Goal: Book appointment/travel/reservation

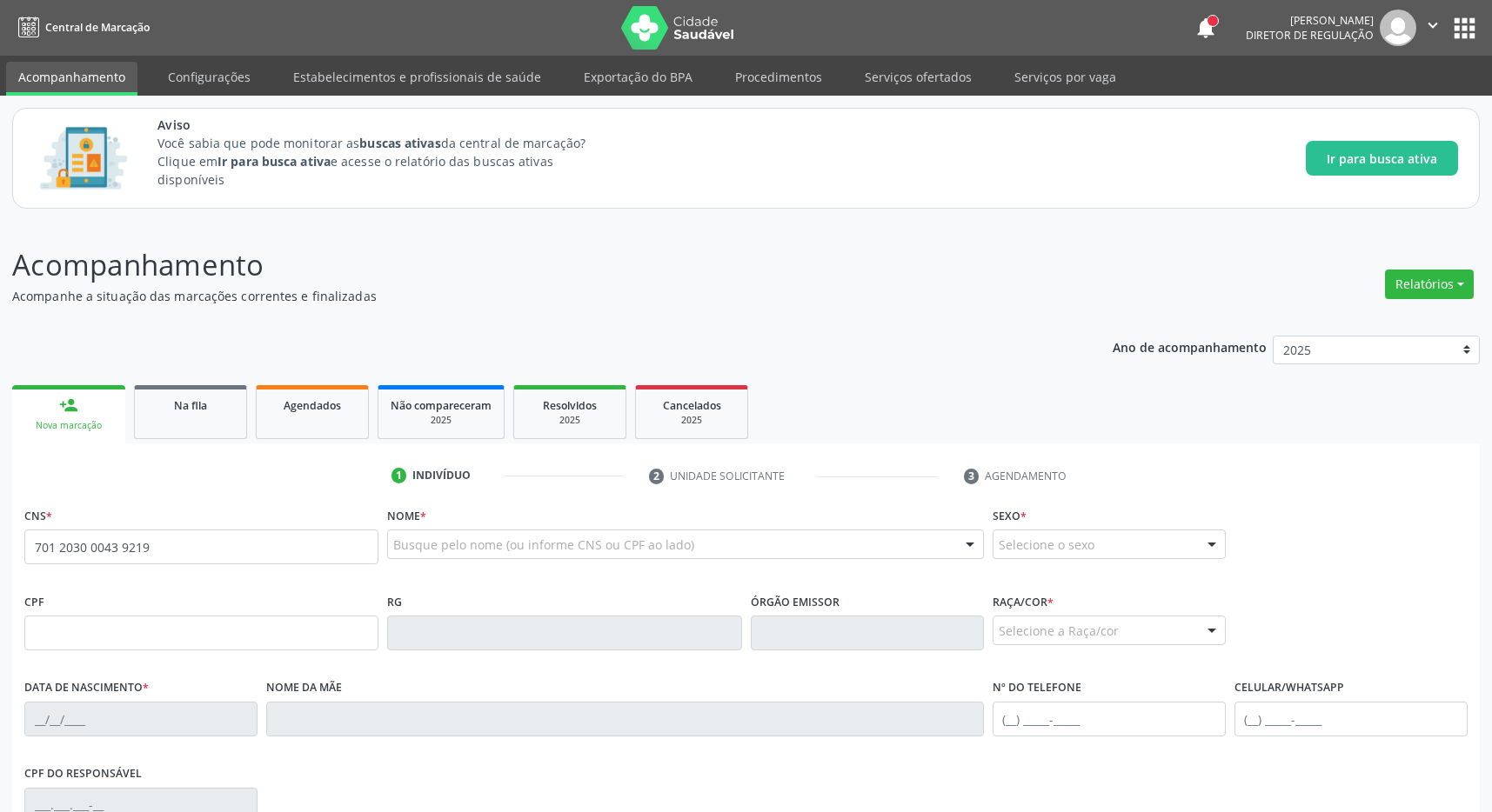
type input "701 2030 0043 9219"
type input "174.016.014-27"
type input "[DATE]"
type input "[PERSON_NAME]"
type input "[PHONE_NUMBER]"
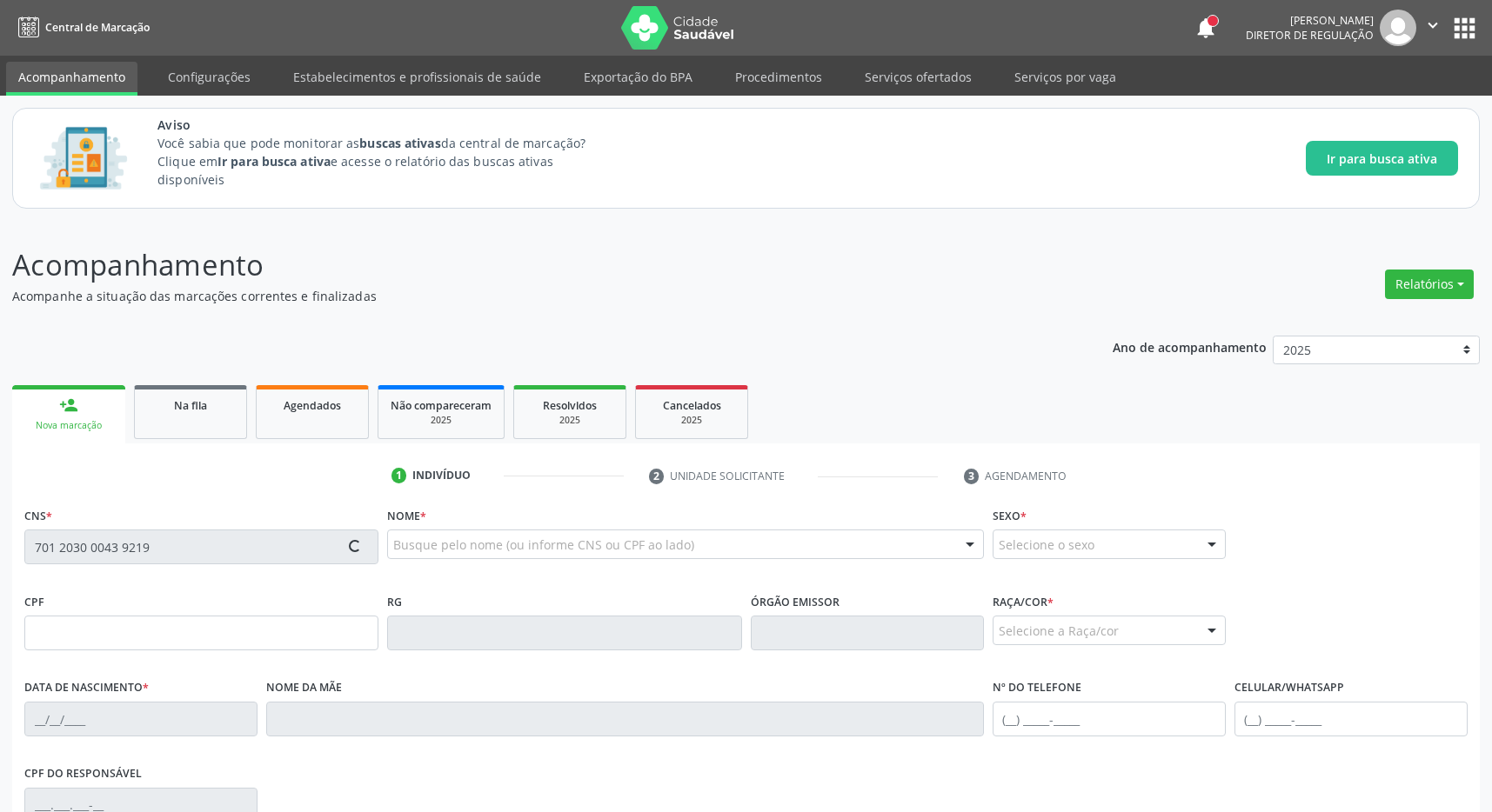
type input "118.388.024-36"
type input "528"
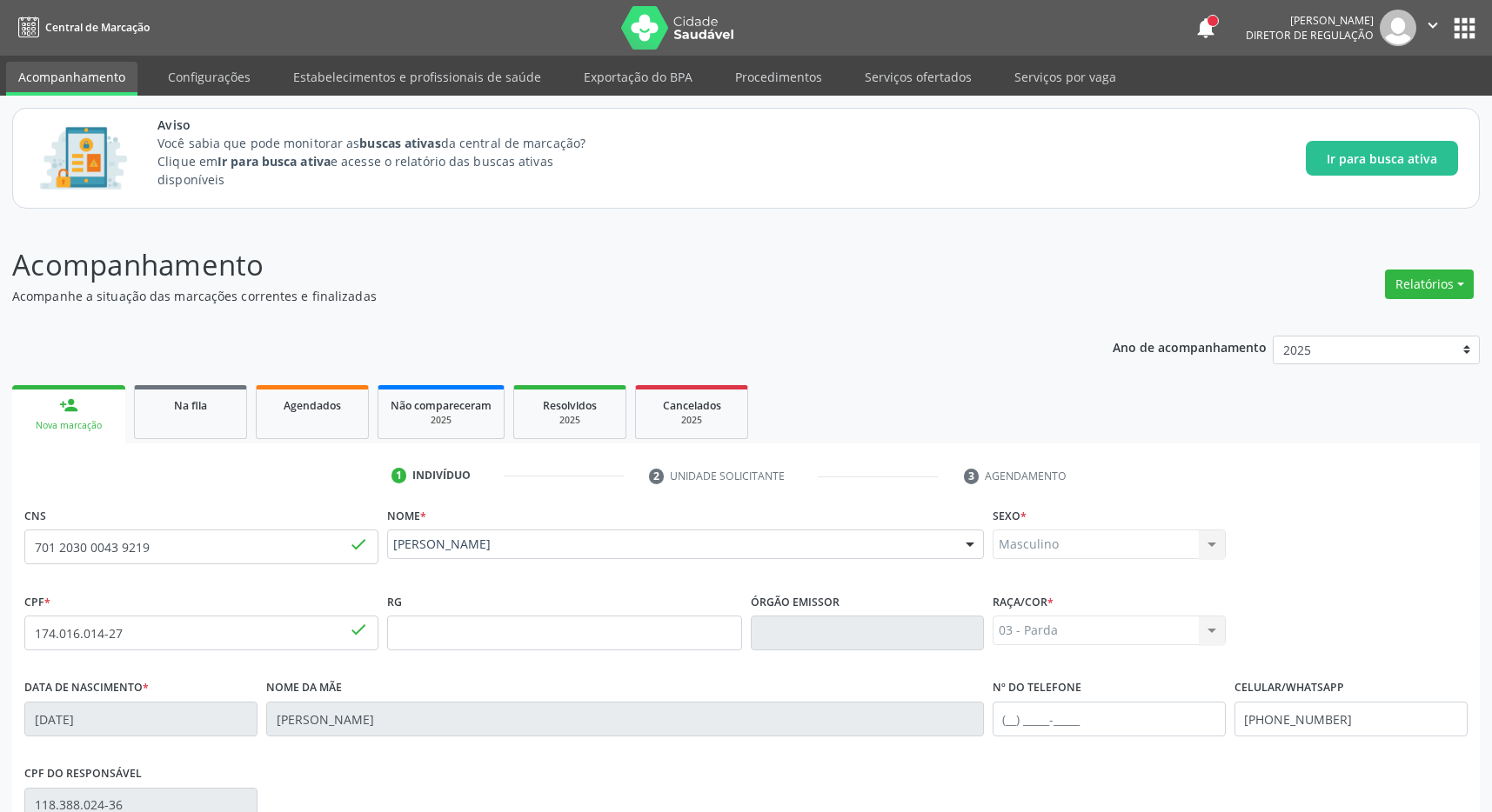
scroll to position [257, 0]
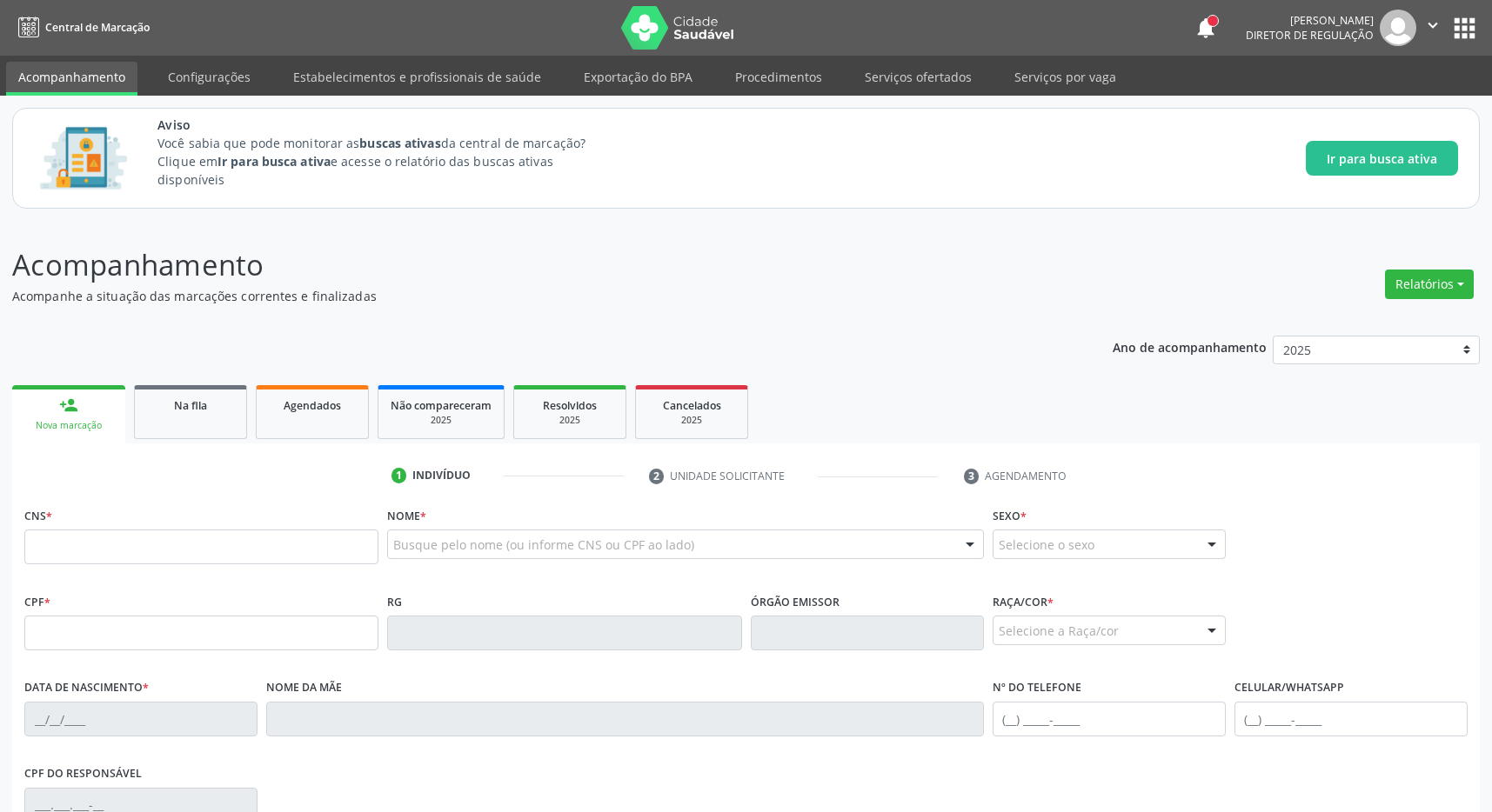
click at [108, 544] on input "text" at bounding box center [202, 546] width 354 height 34
type input "702 0046 4471 4556"
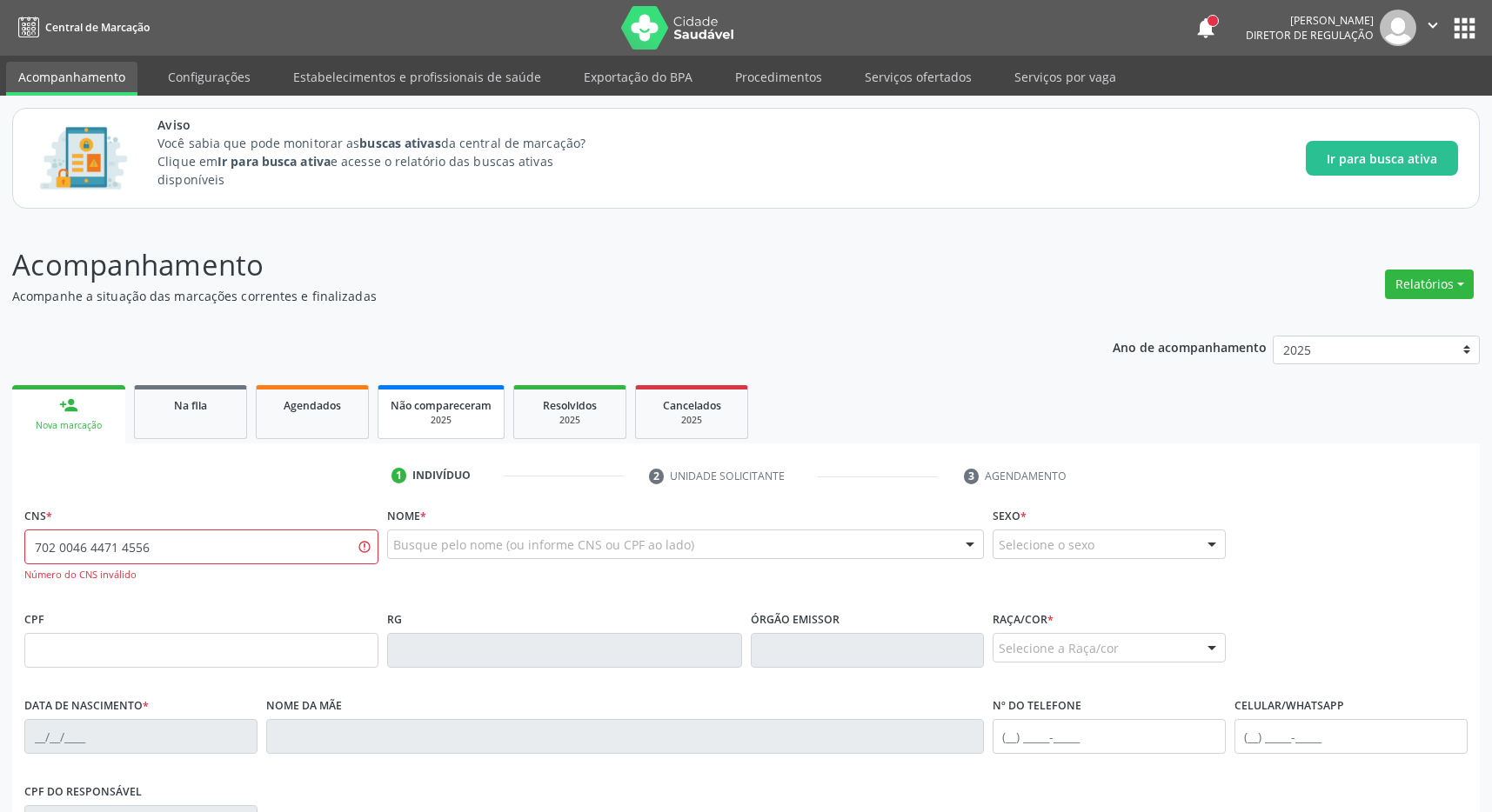
scroll to position [91, 0]
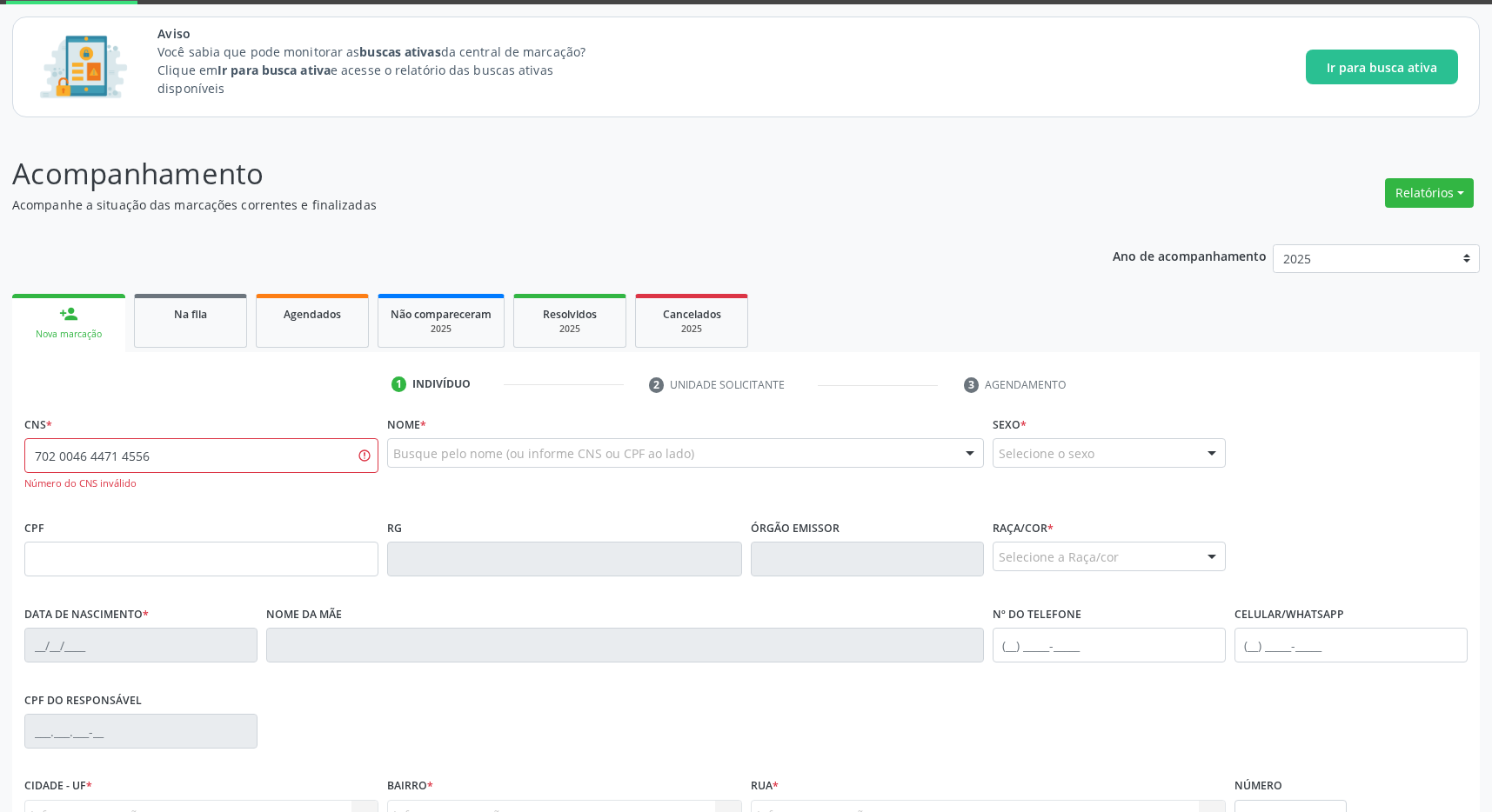
drag, startPoint x: 139, startPoint y: 467, endPoint x: -22, endPoint y: 467, distance: 161.0
click at [25, 467] on input "702 0046 4471 4556" at bounding box center [202, 455] width 354 height 34
type input "705 0046 4471 4556"
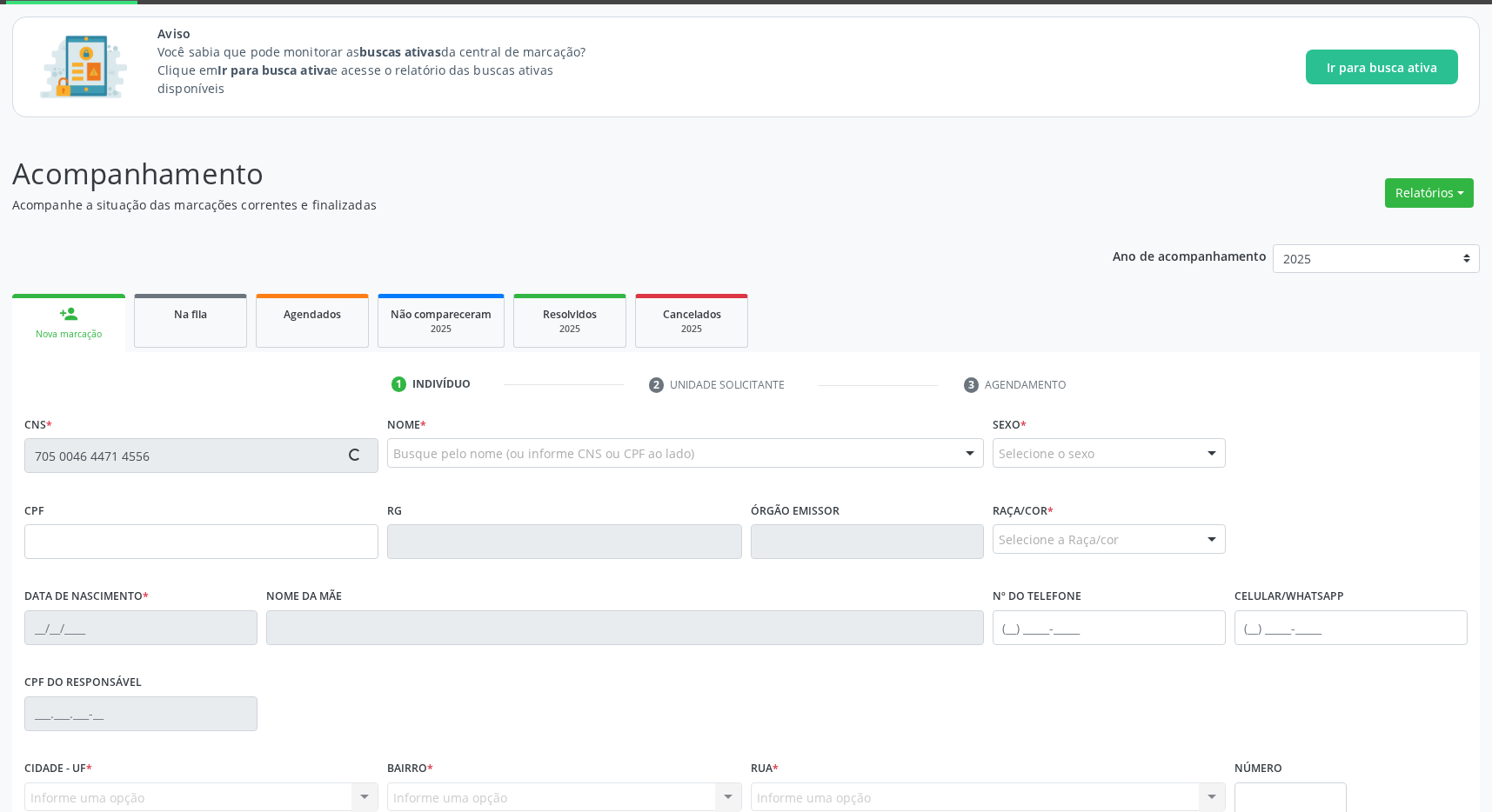
type input "017.160.874-73"
type input "08/10/1973"
type input "Maria Aparecida da Conceição"
type input "(82) 98133-3848"
type input "S/N"
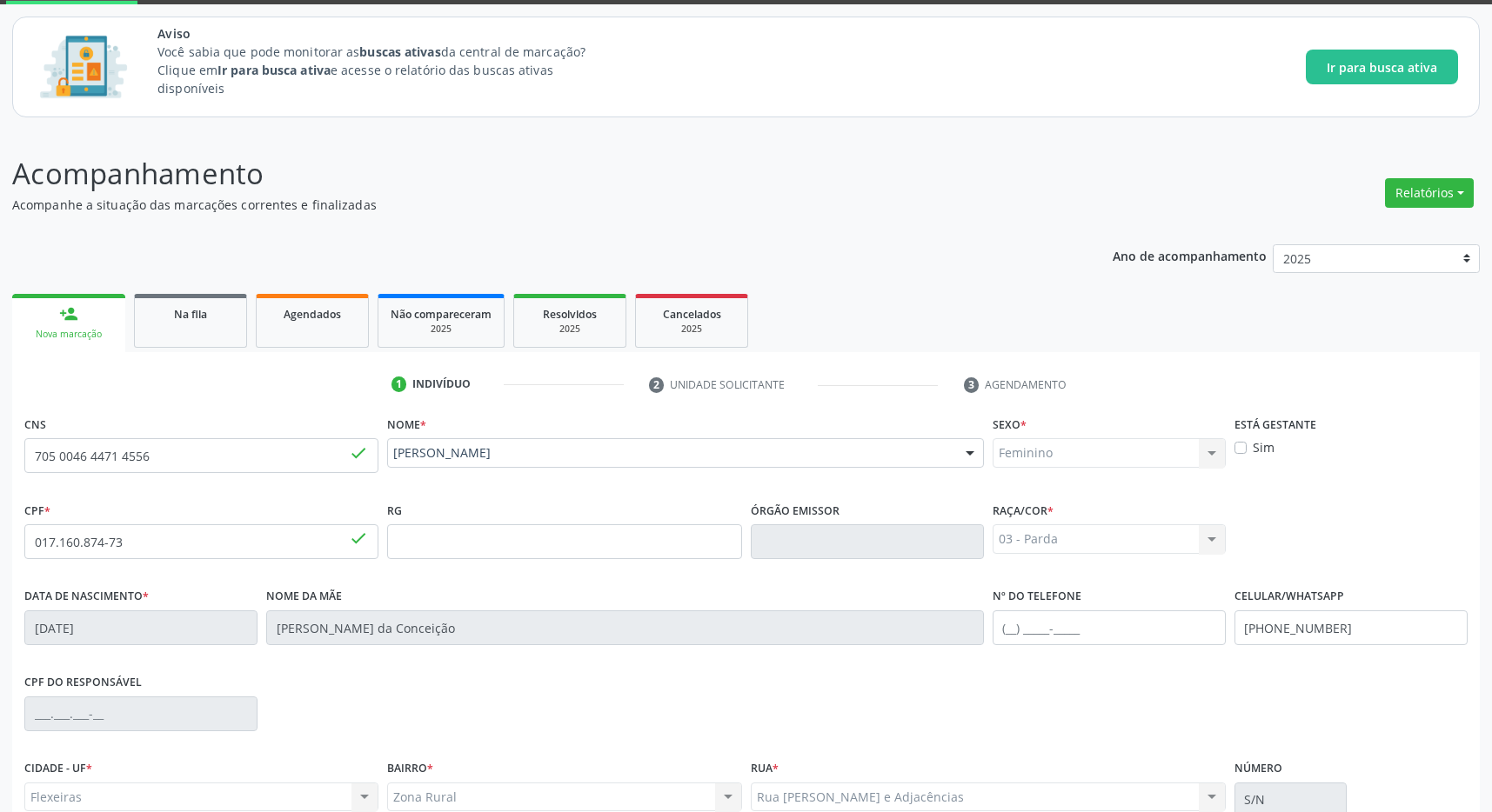
scroll to position [257, 0]
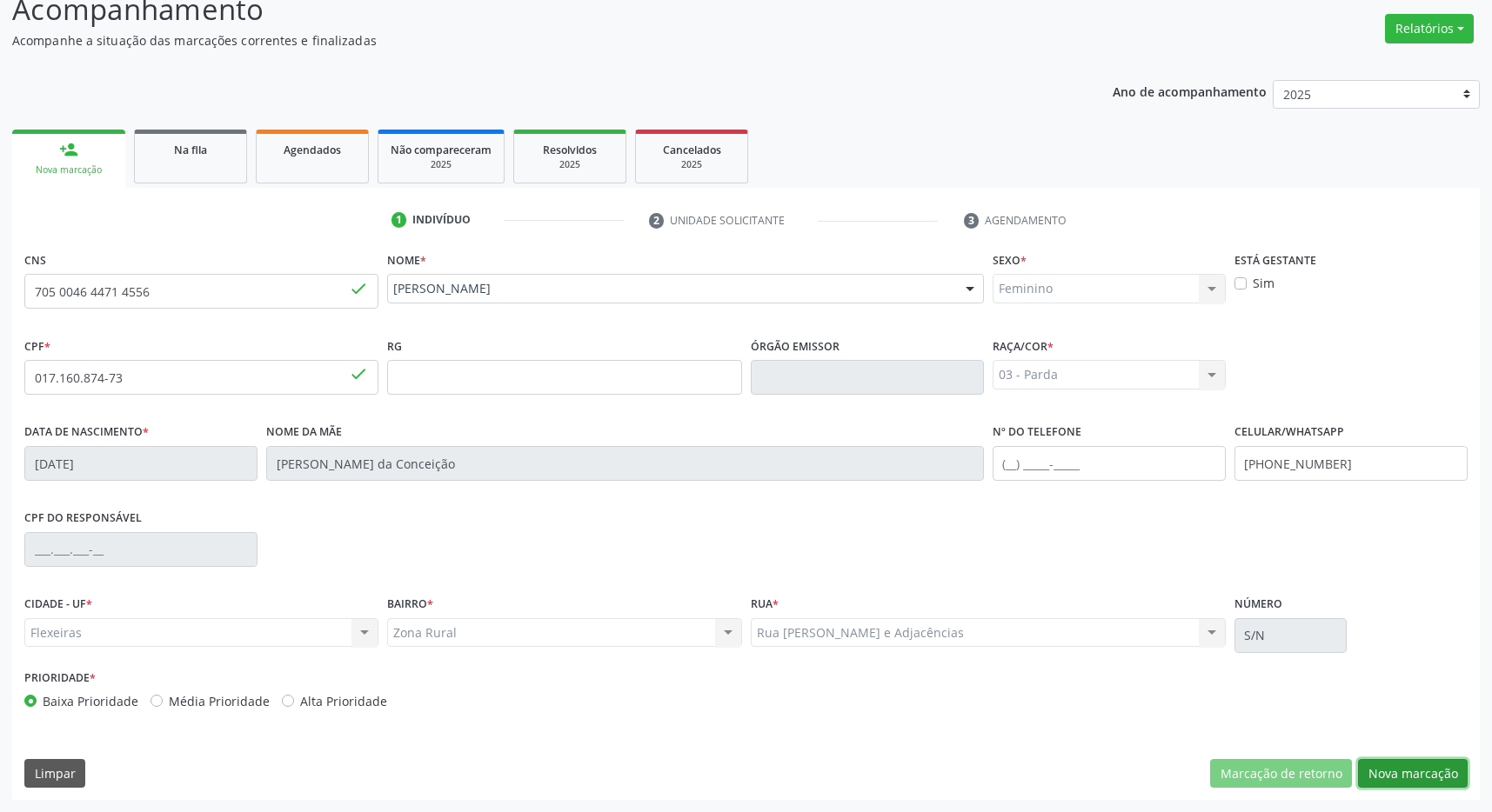
click at [1412, 773] on button "Nova marcação" at bounding box center [1412, 773] width 110 height 29
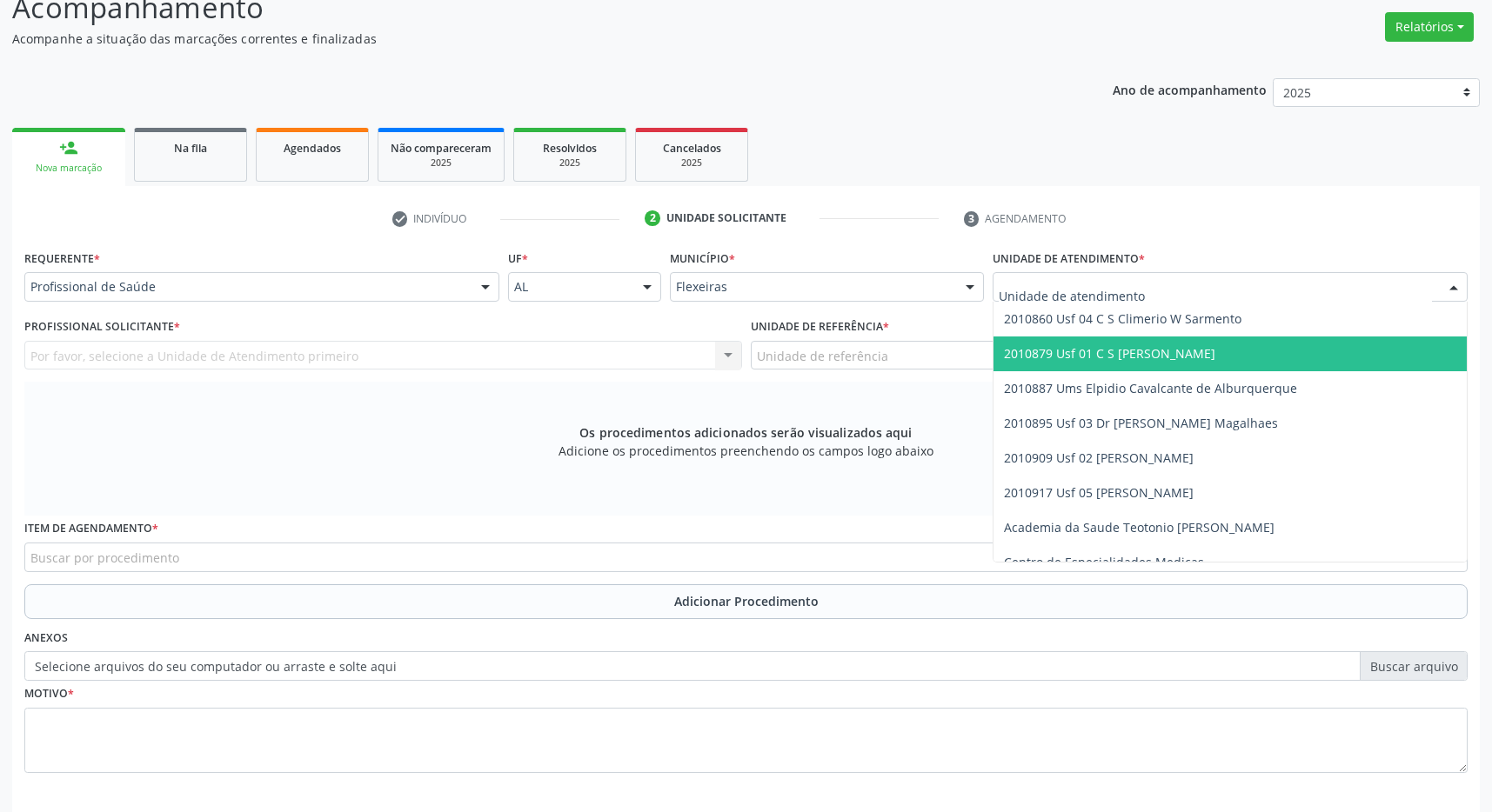
click at [1130, 352] on span "2010879 Usf 01 C S [PERSON_NAME]" at bounding box center [1109, 353] width 211 height 17
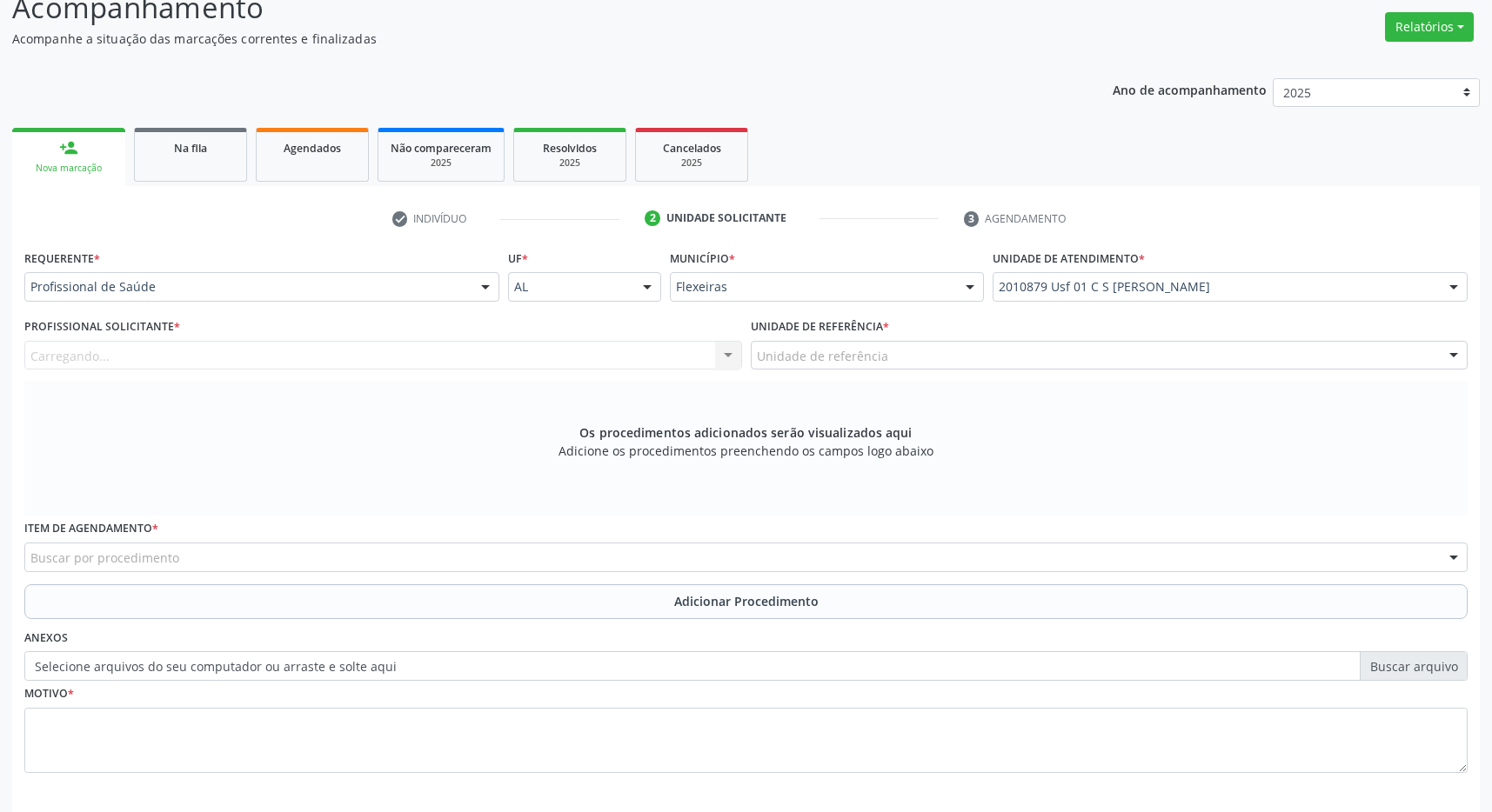
click at [1130, 355] on div "Unidade de referência" at bounding box center [1109, 355] width 718 height 29
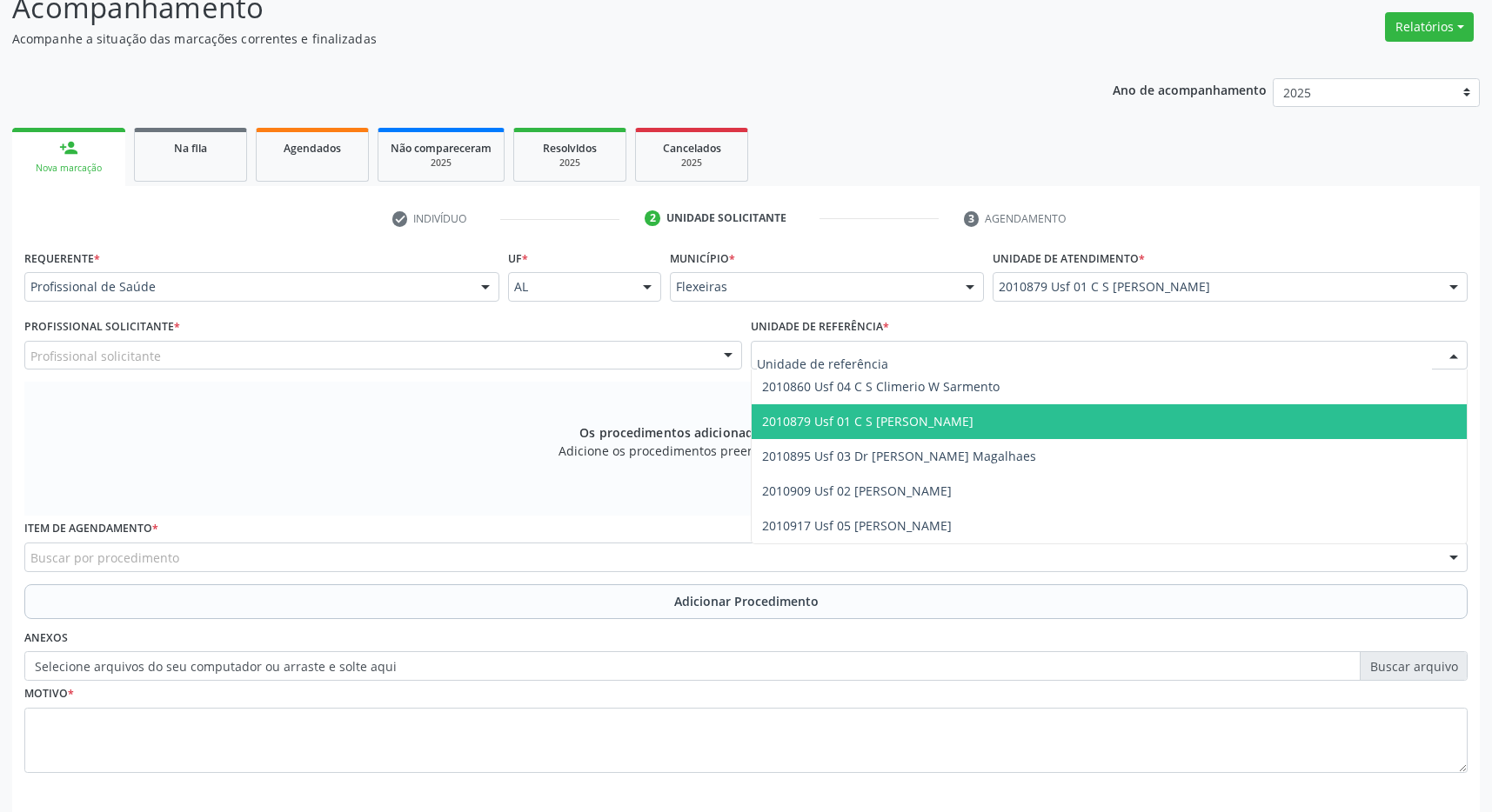
click at [1118, 421] on span "2010879 Usf 01 C S [PERSON_NAME]" at bounding box center [1109, 421] width 716 height 34
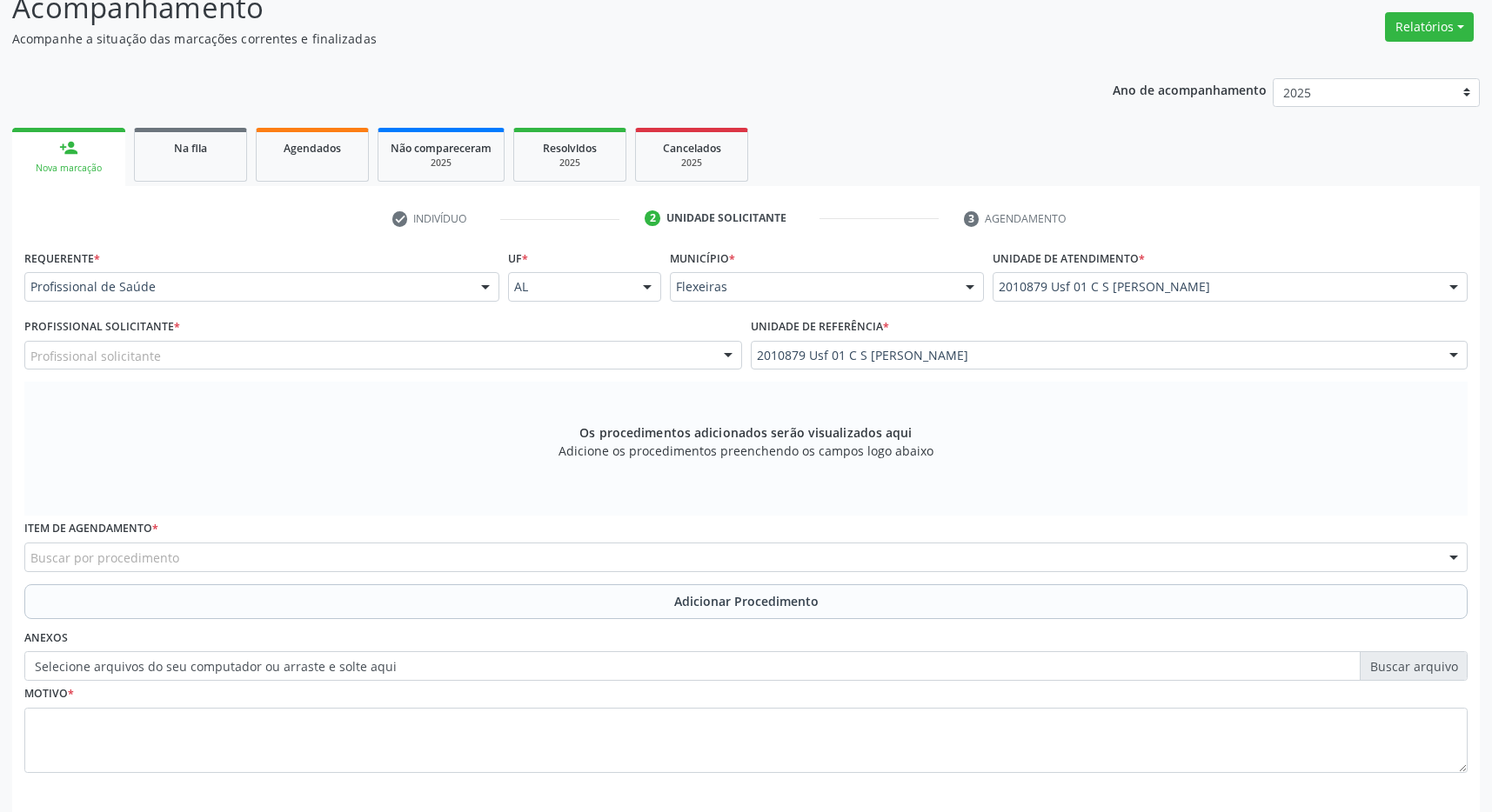
click at [616, 357] on div "Profissional solicitante" at bounding box center [384, 355] width 718 height 29
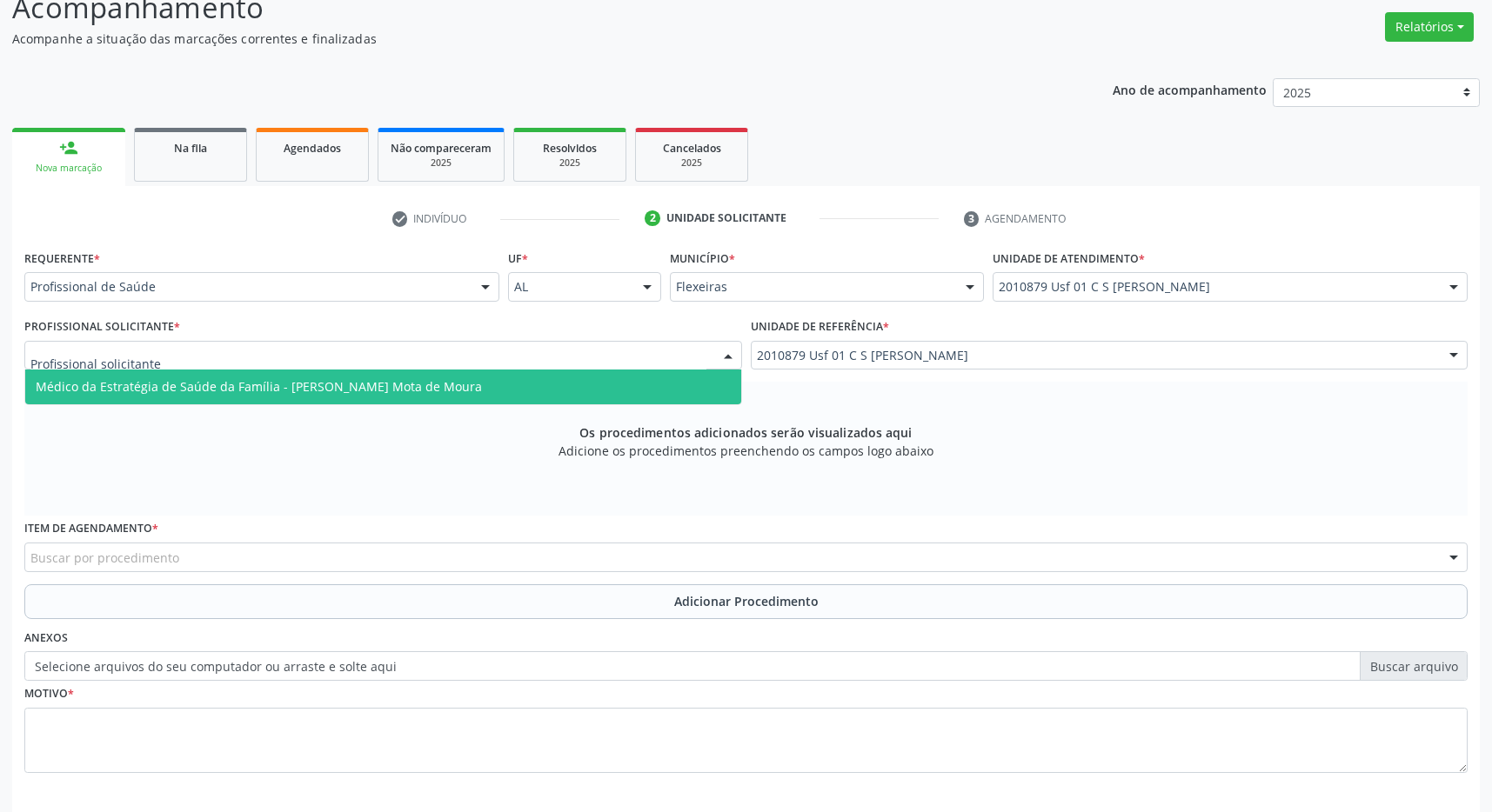
click at [592, 383] on span "Médico da Estratégia de Saúde da Família - Filipe Coutinho Mota de Moura" at bounding box center [384, 386] width 716 height 34
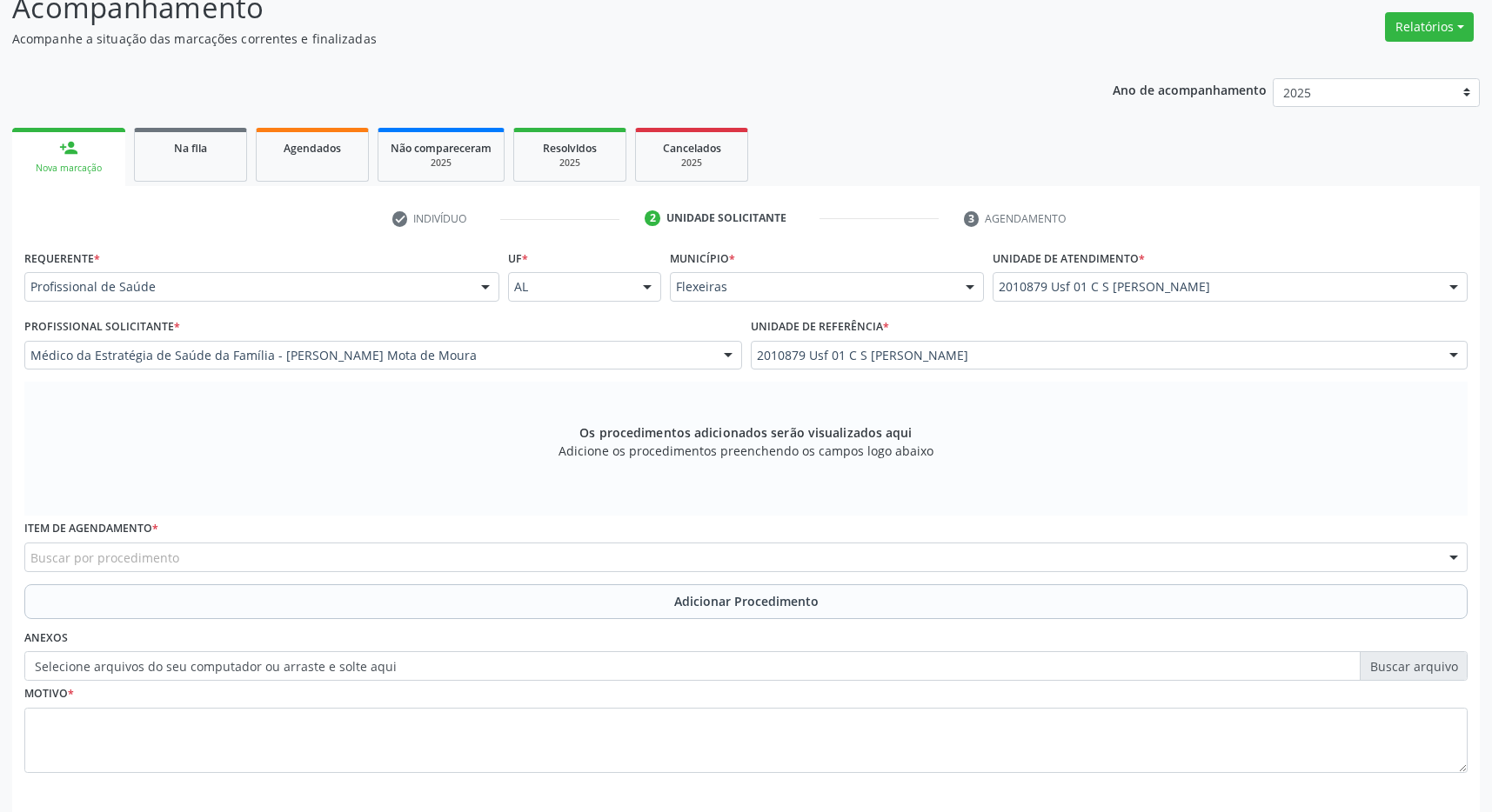
click at [262, 561] on div "Buscar por procedimento" at bounding box center [746, 557] width 1443 height 29
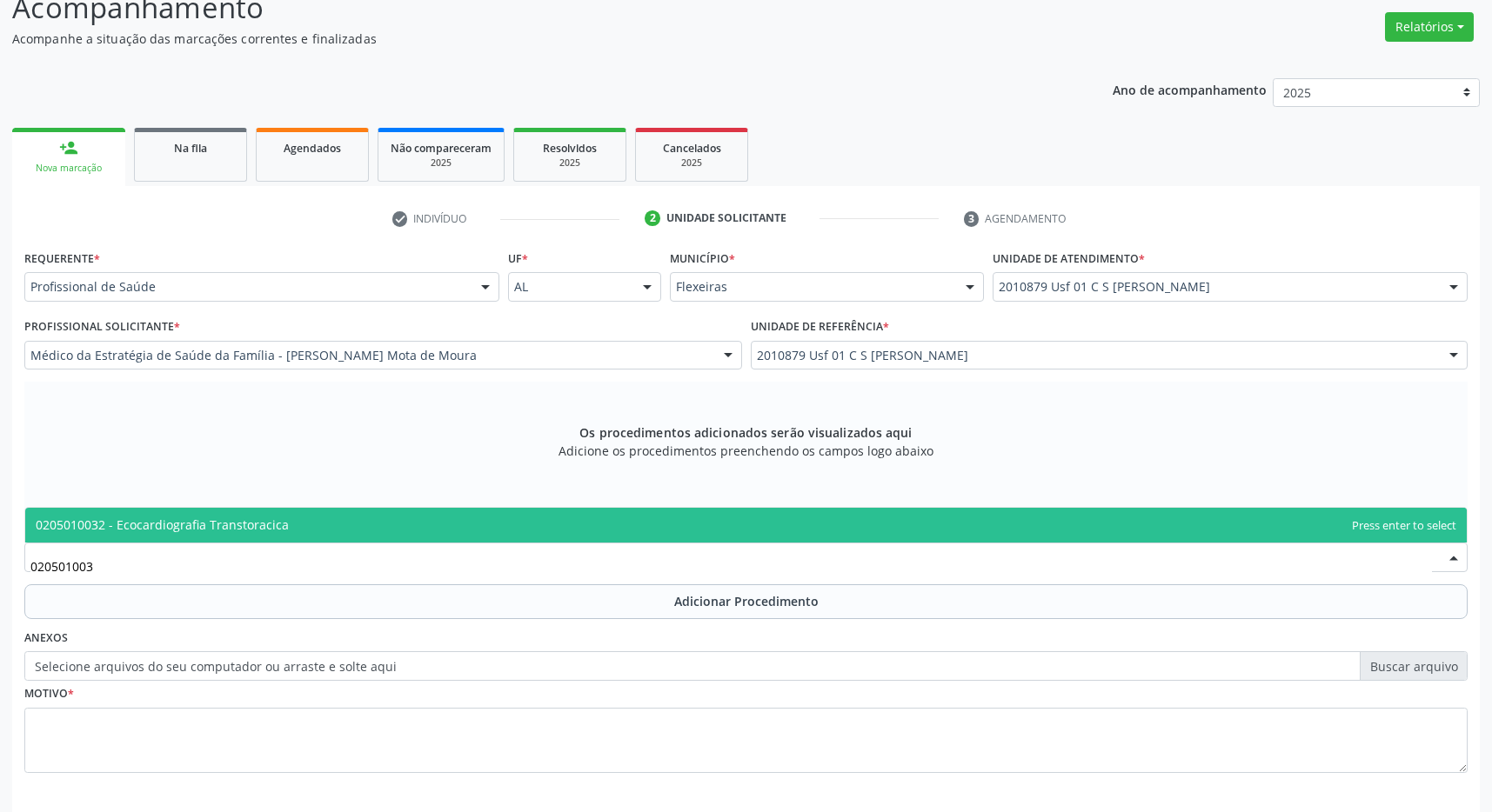
type input "0205010032"
click at [234, 518] on span "0205010032 - Ecocardiografia Transtoracica" at bounding box center [746, 525] width 1442 height 34
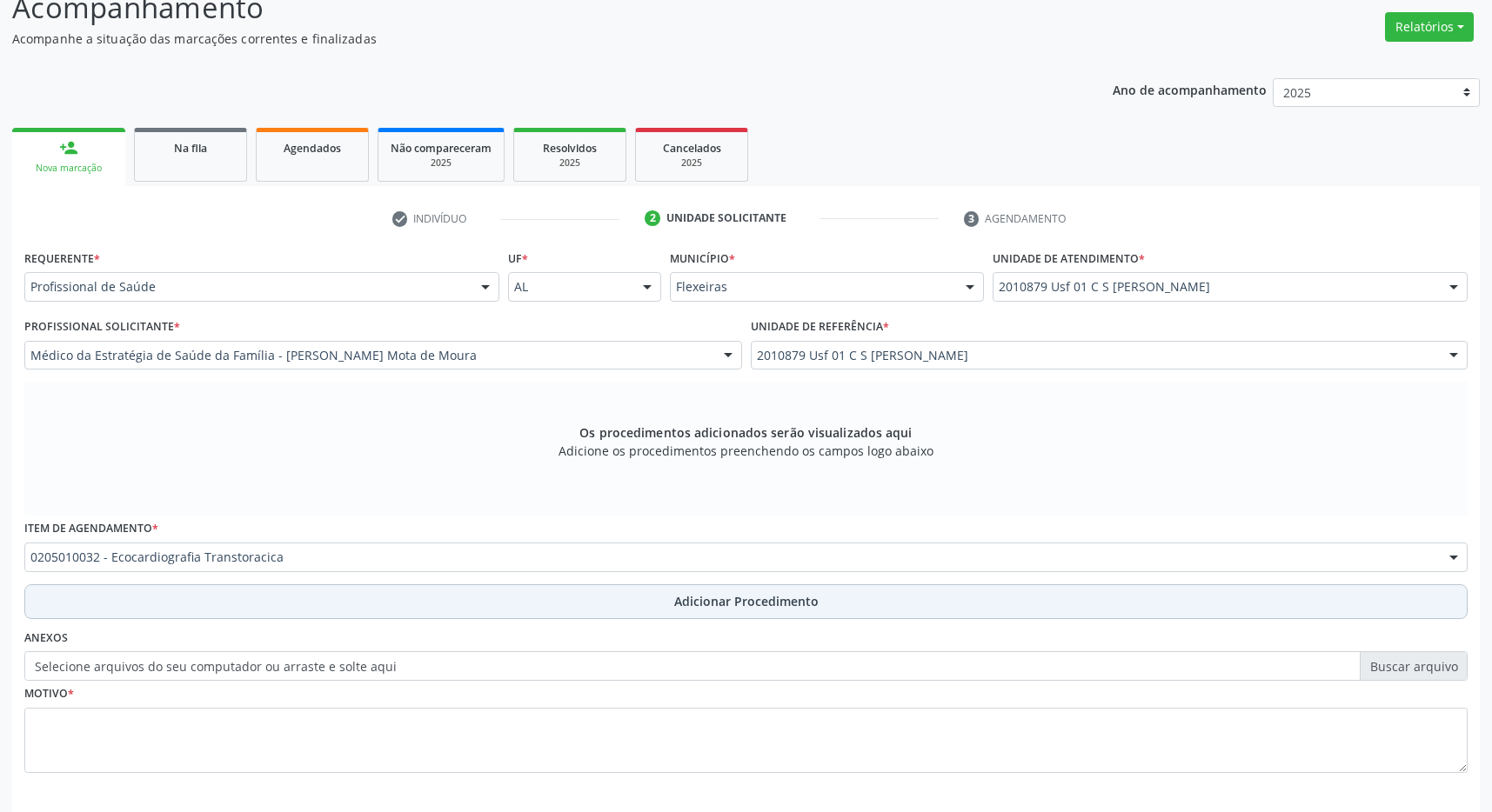
drag, startPoint x: 678, startPoint y: 604, endPoint x: 670, endPoint y: 598, distance: 10.0
click at [677, 603] on span "Adicionar Procedimento" at bounding box center [746, 601] width 144 height 19
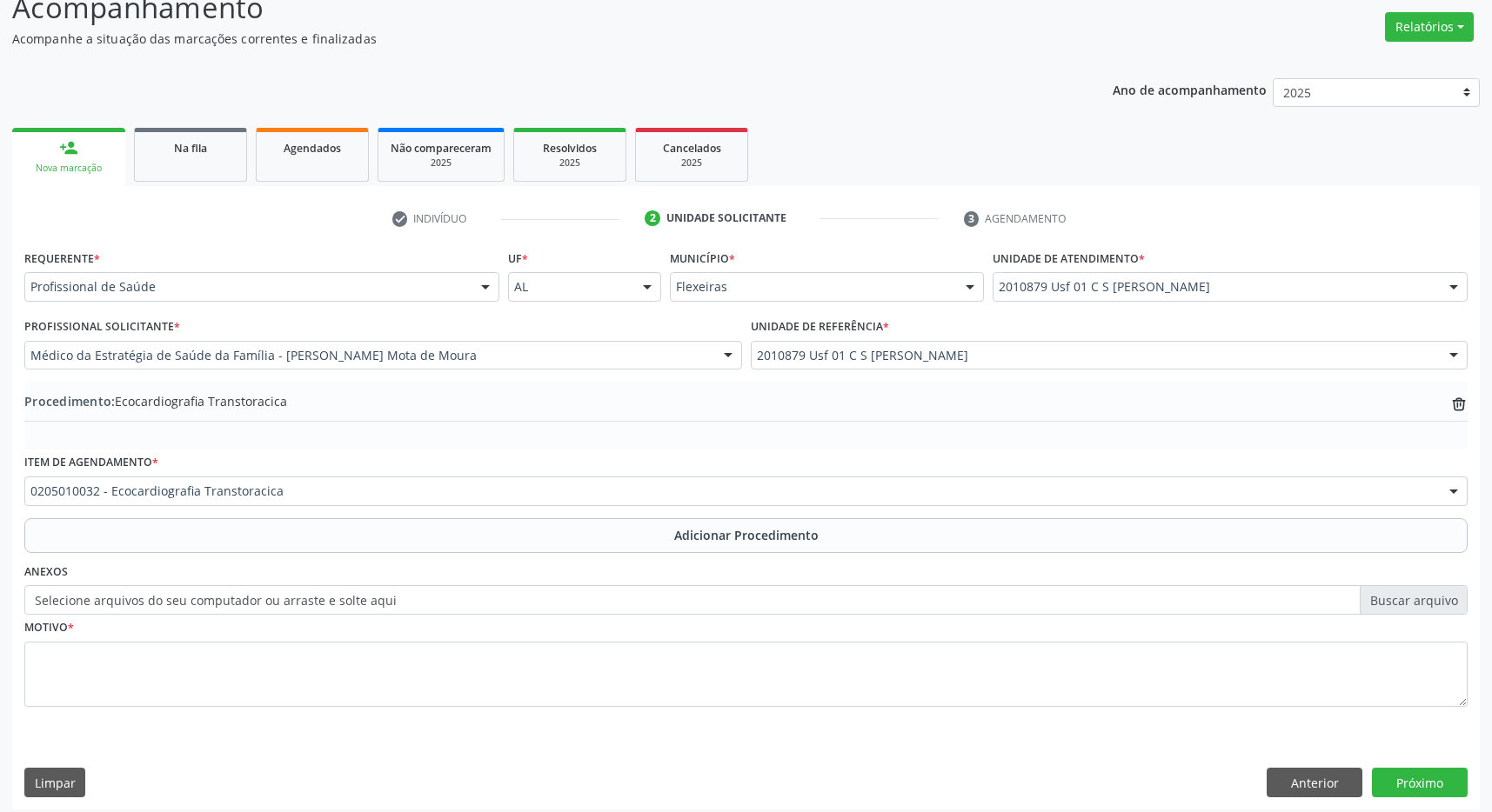
scroll to position [268, 0]
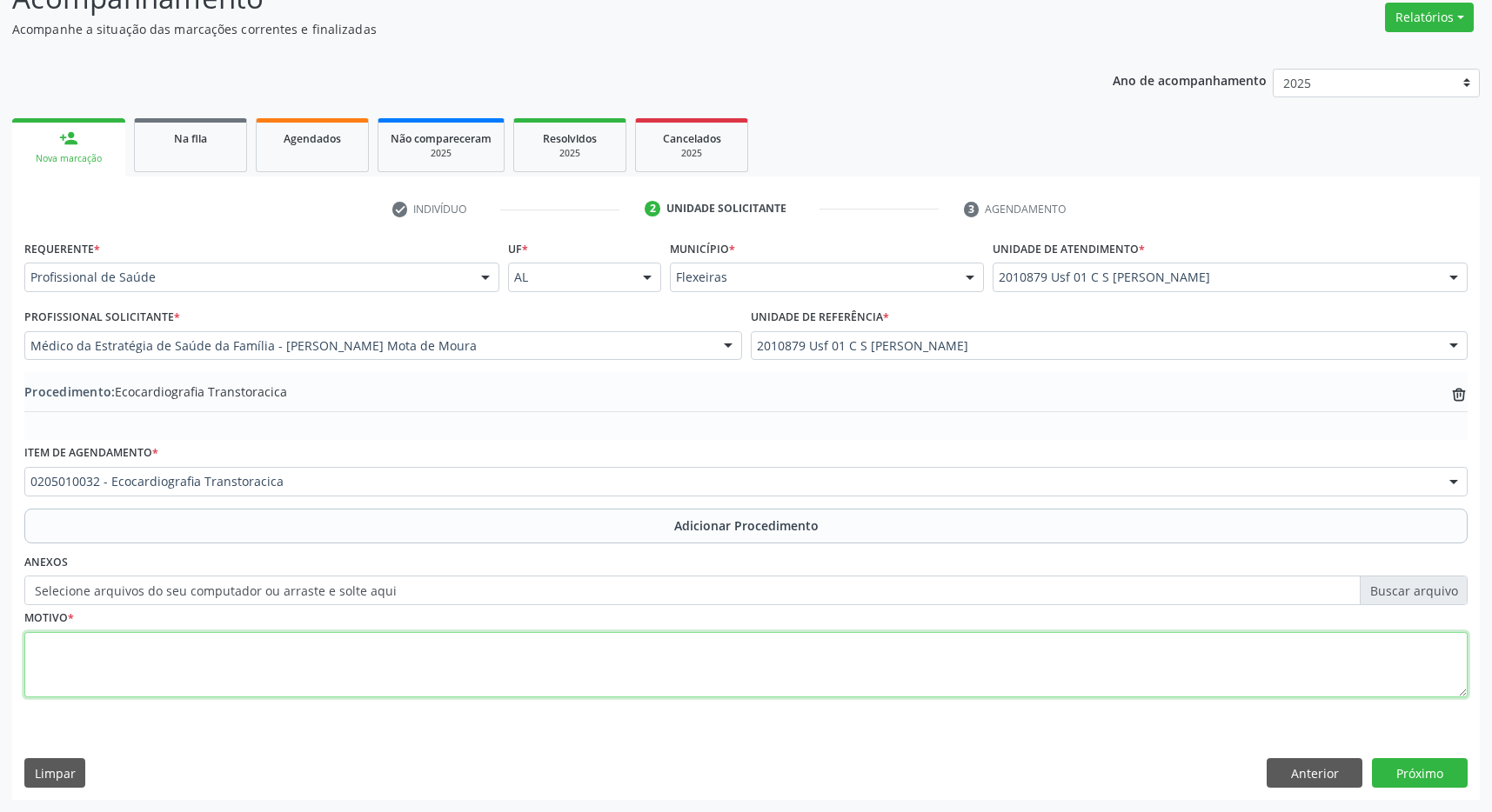
click at [410, 657] on textarea at bounding box center [746, 665] width 1443 height 66
type textarea "CANSAÇO AOS PEQUENOS ESFORÇOS"
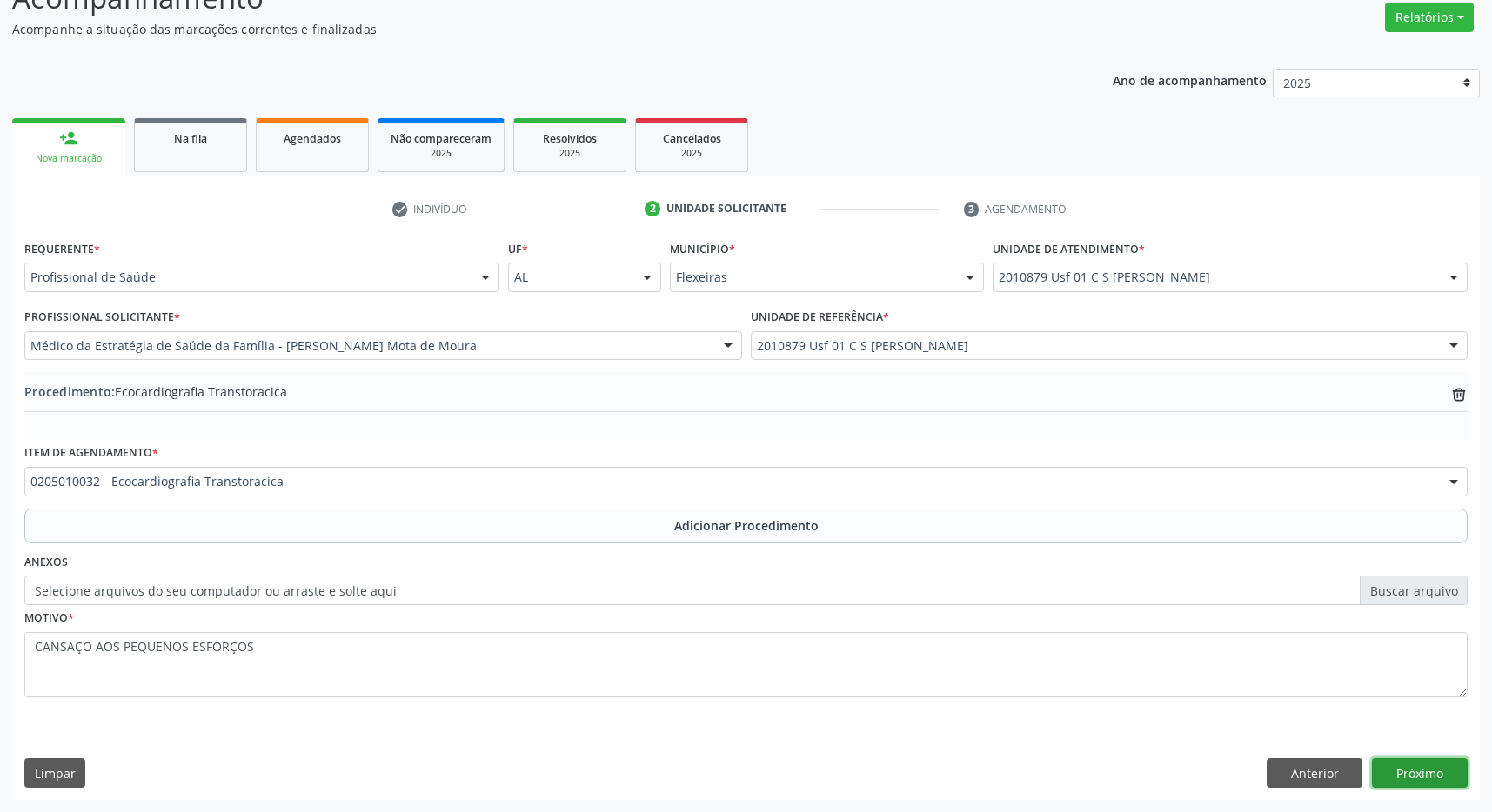
click at [1427, 766] on button "Próximo" at bounding box center [1420, 772] width 95 height 29
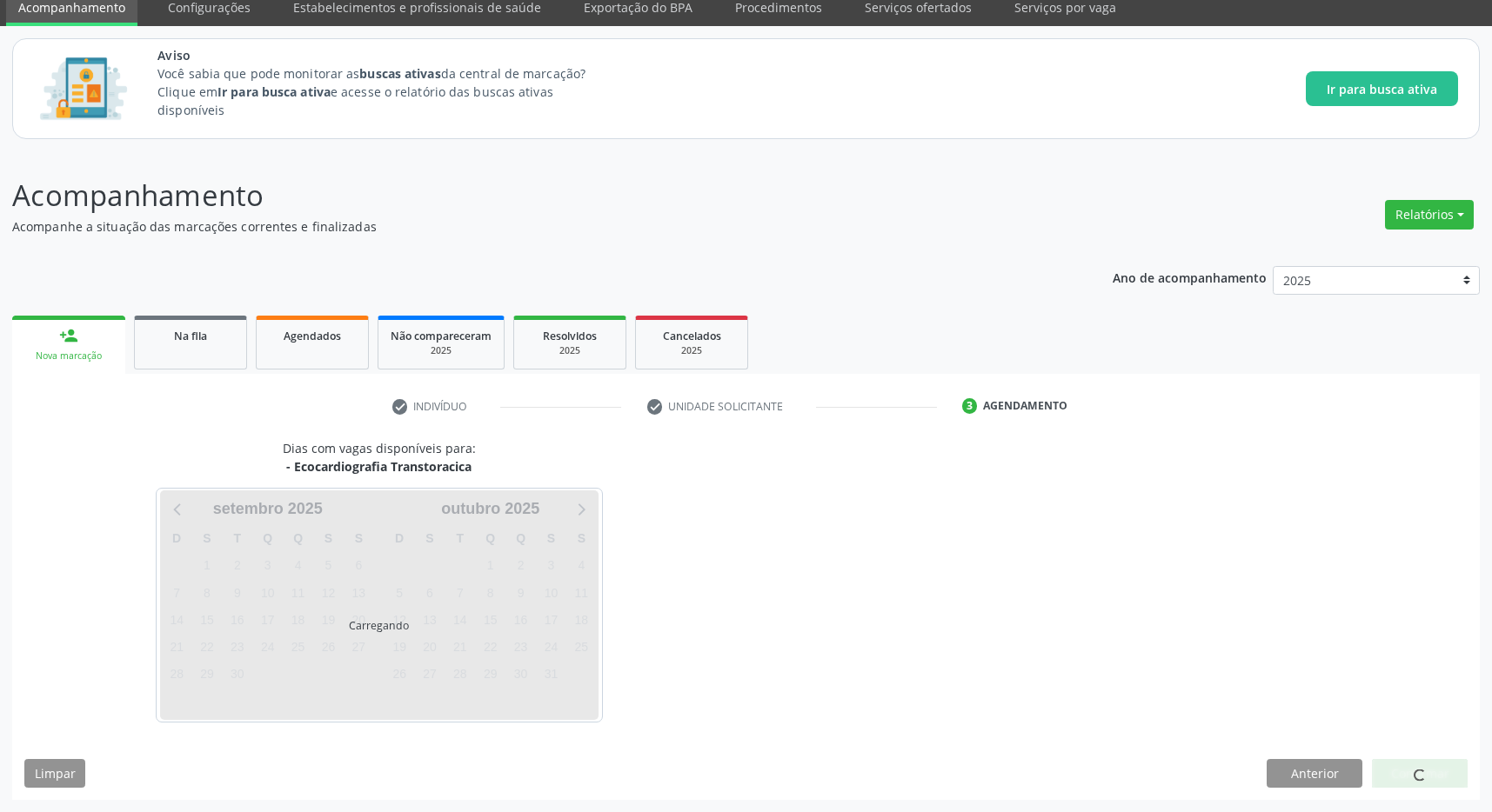
scroll to position [72, 0]
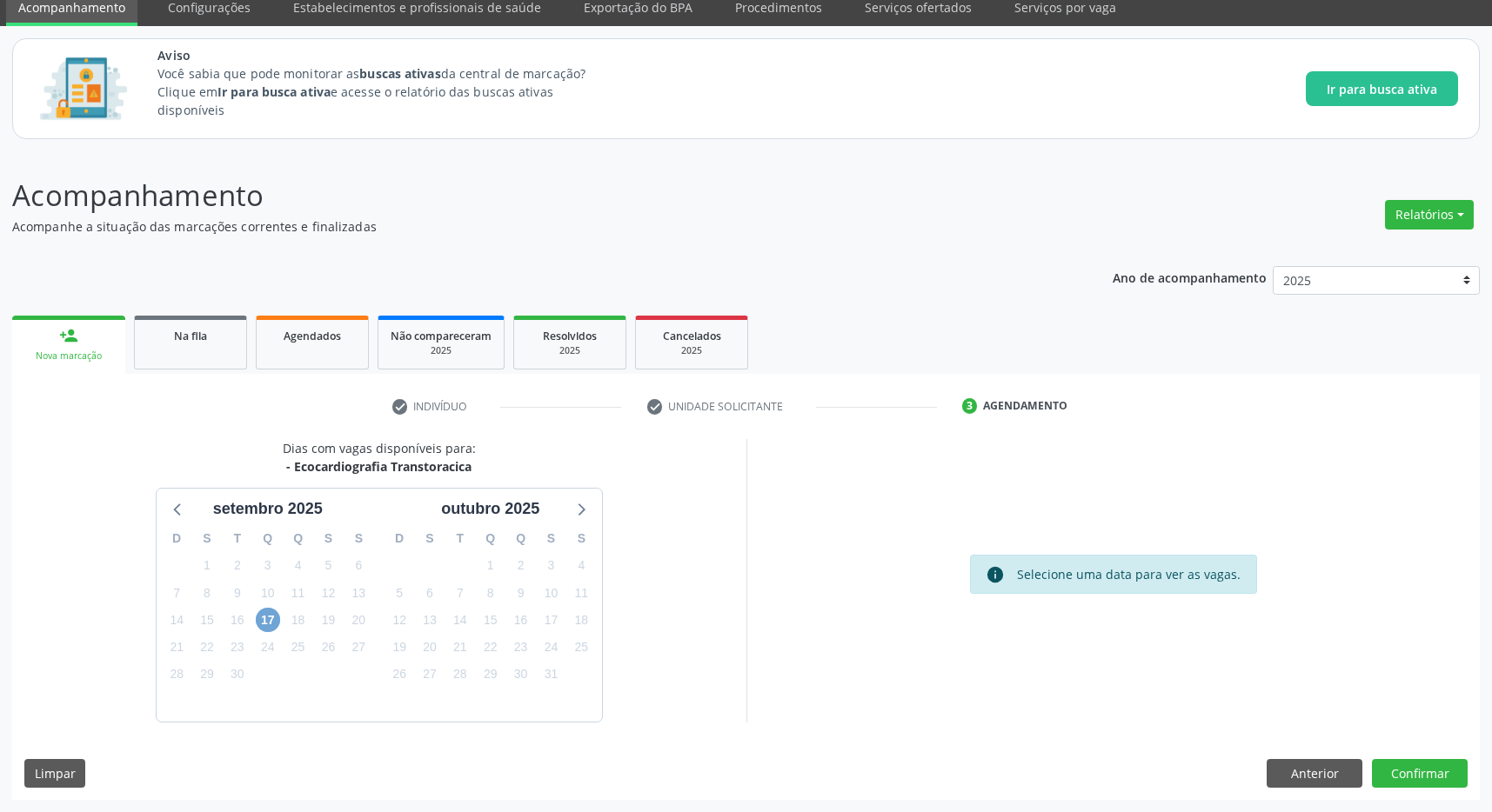
click at [268, 614] on span "17" at bounding box center [268, 620] width 25 height 25
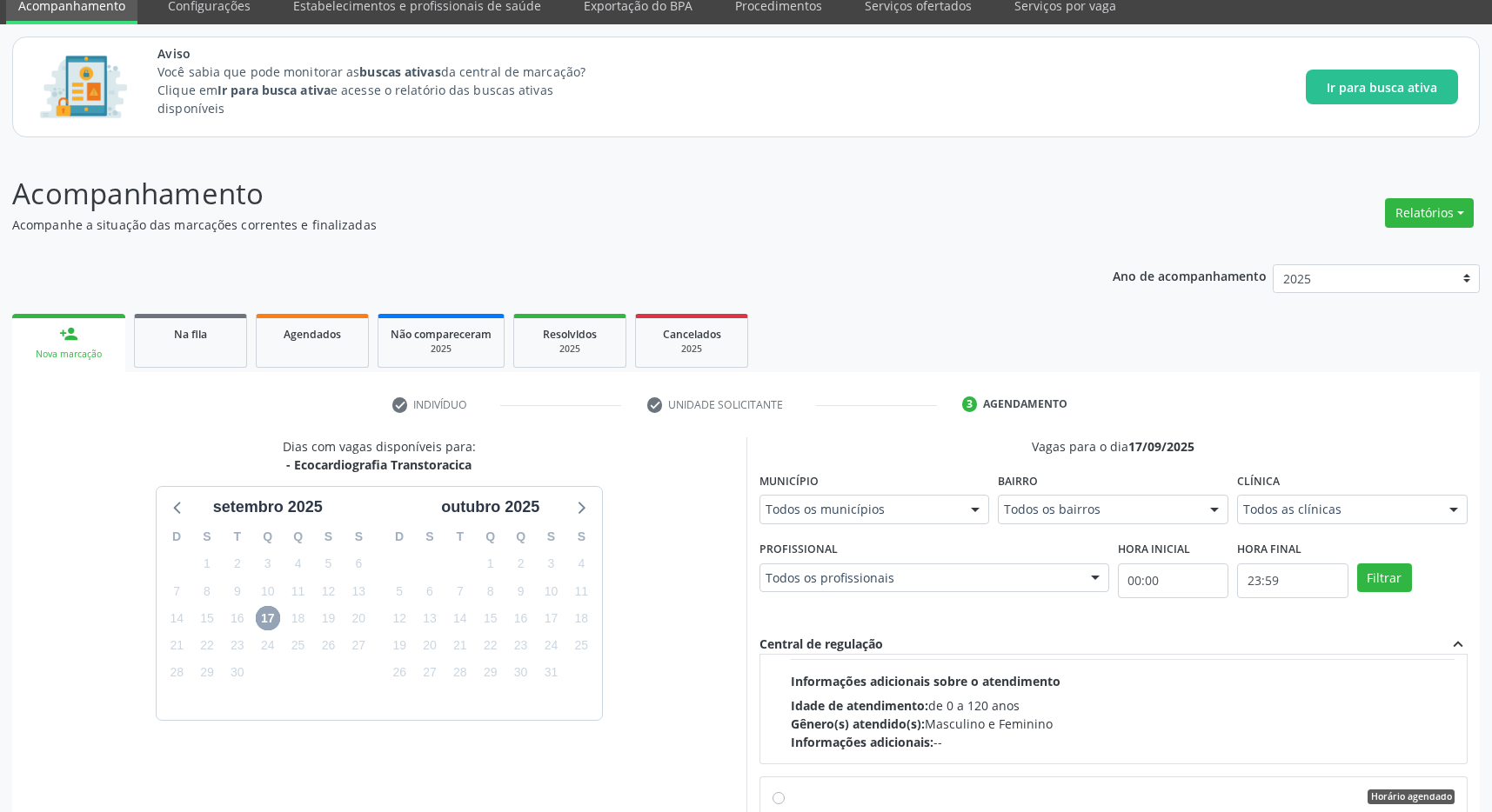
scroll to position [0, 0]
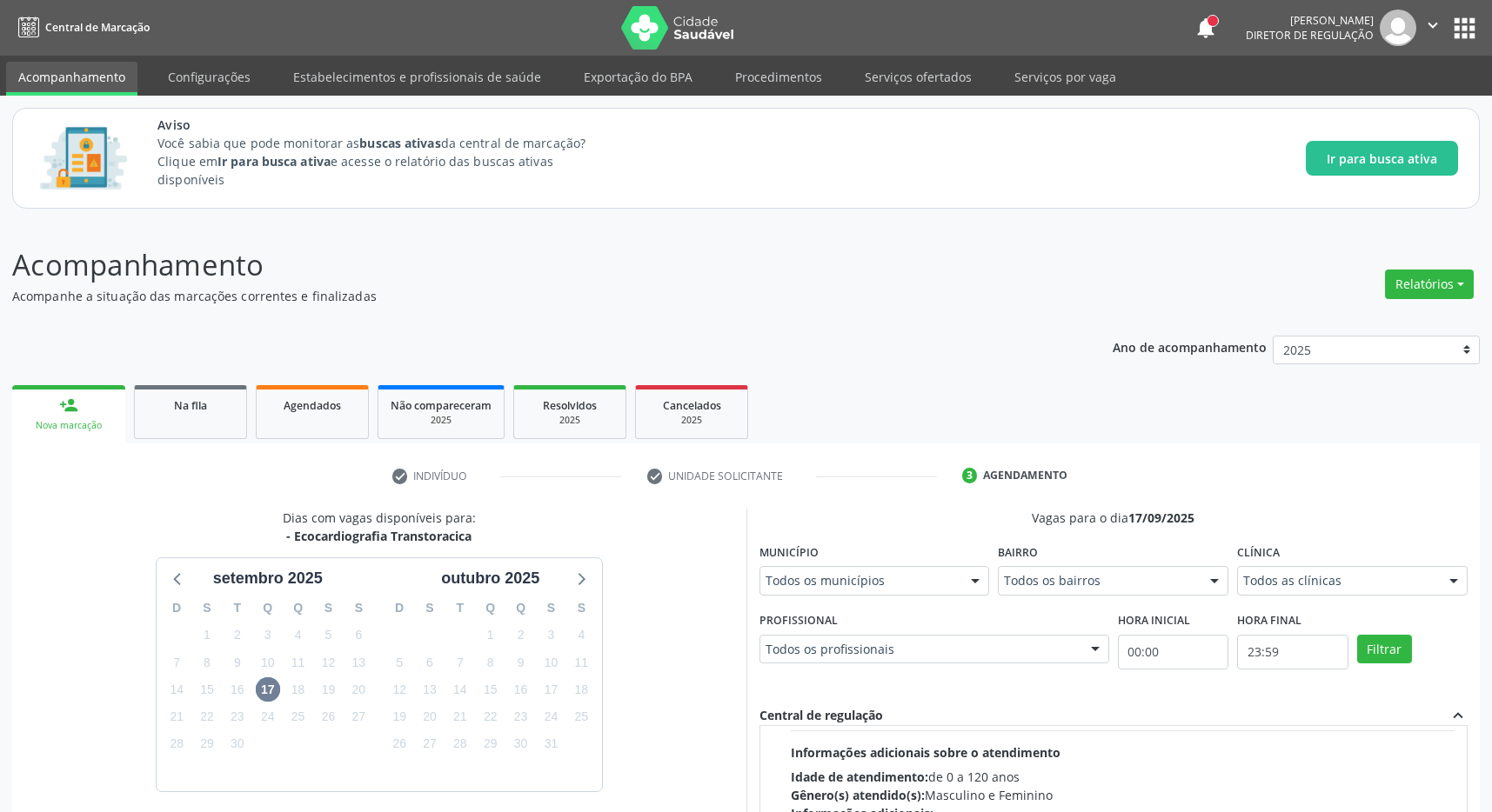
click at [995, 692] on div "Vagas para o dia 17/09/2025 Município Todos os municípios Todos os municípios F…" at bounding box center [1114, 792] width 709 height 565
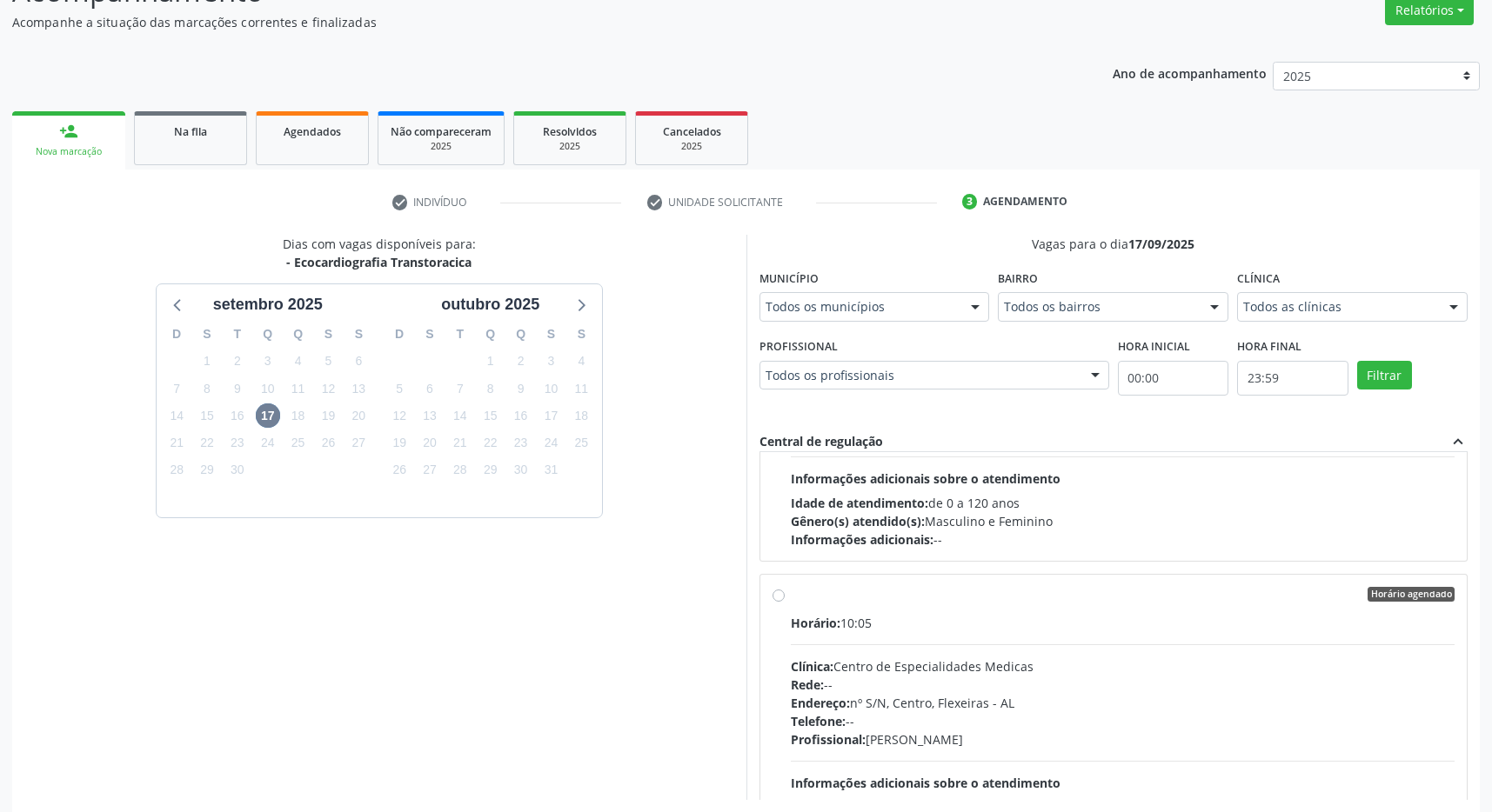
click at [787, 598] on div "Horário agendado Horário: 10:05 Clínica: Centro de Especialidades Medicas Rede:…" at bounding box center [1114, 720] width 683 height 267
radio input "true"
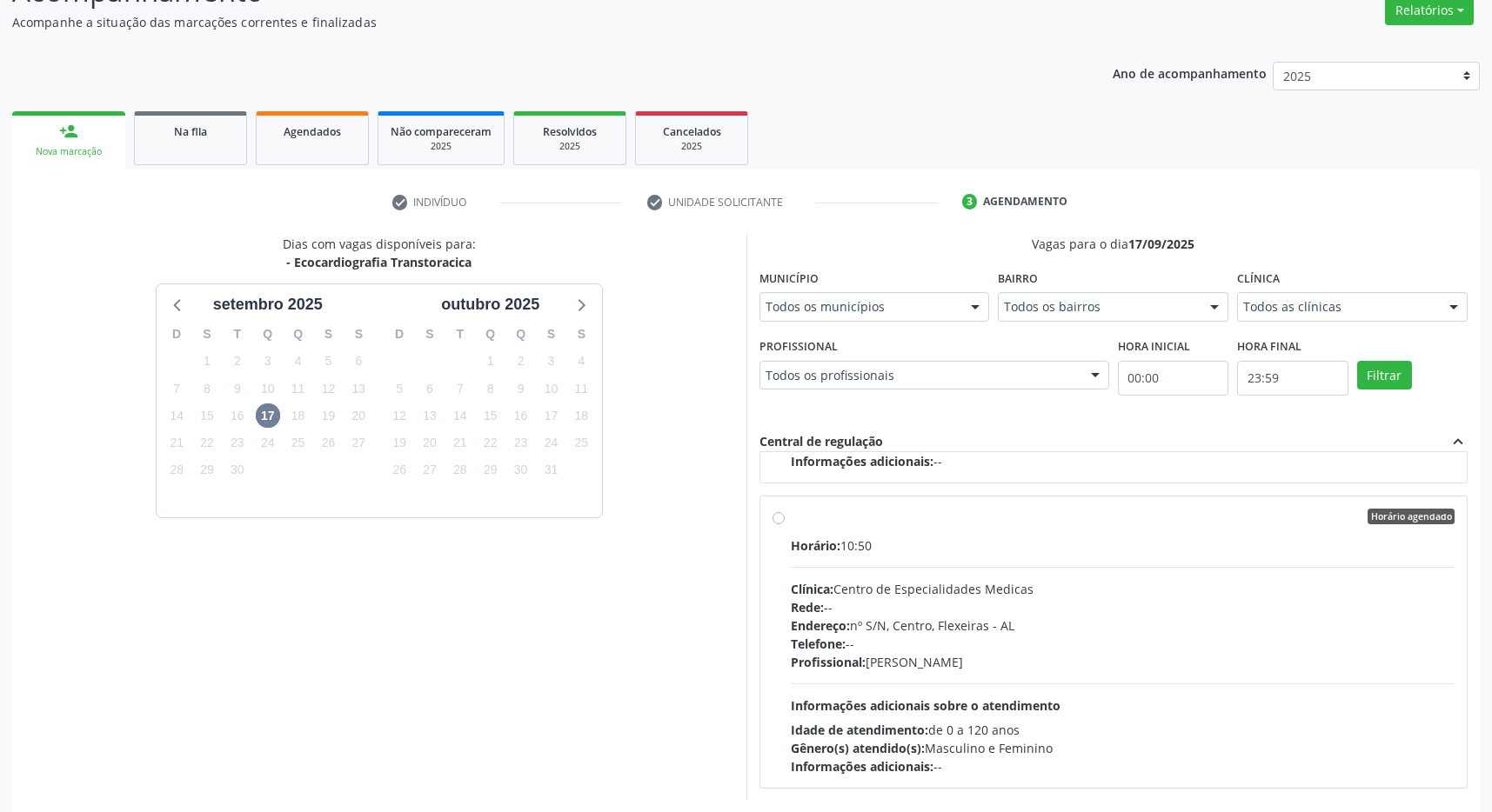
scroll to position [353, 0]
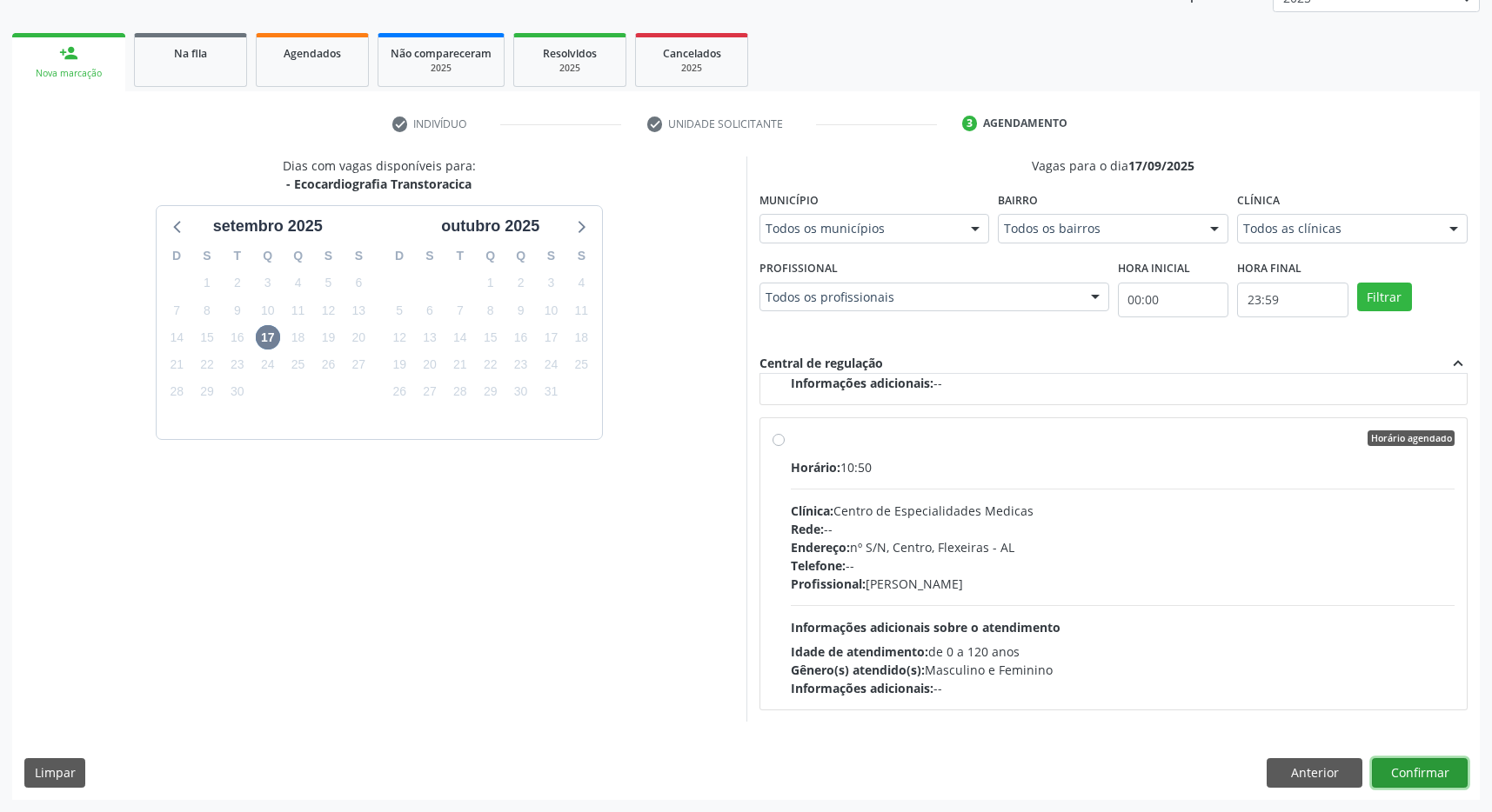
click at [1421, 764] on button "Confirmar" at bounding box center [1420, 772] width 95 height 29
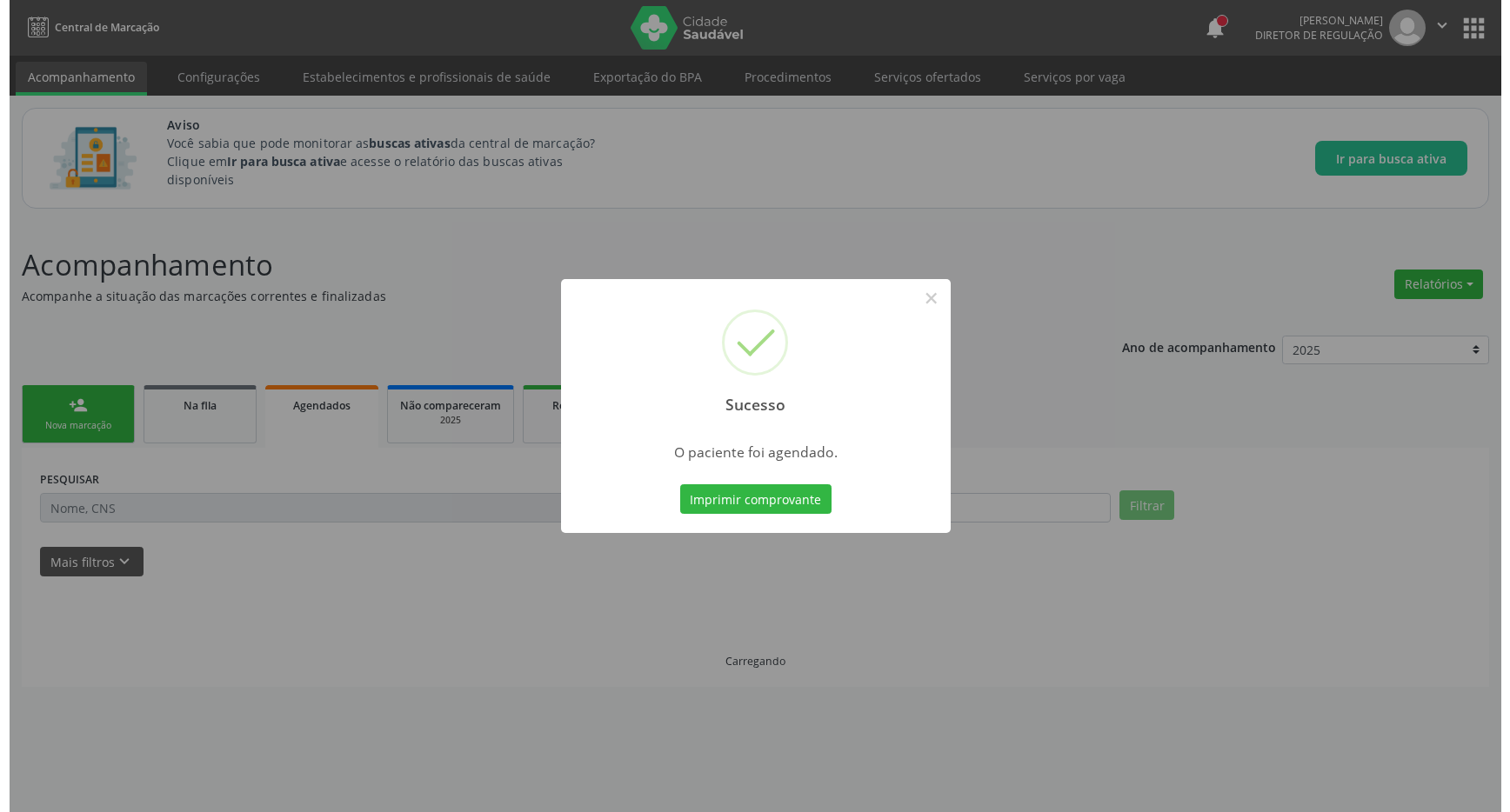
scroll to position [0, 0]
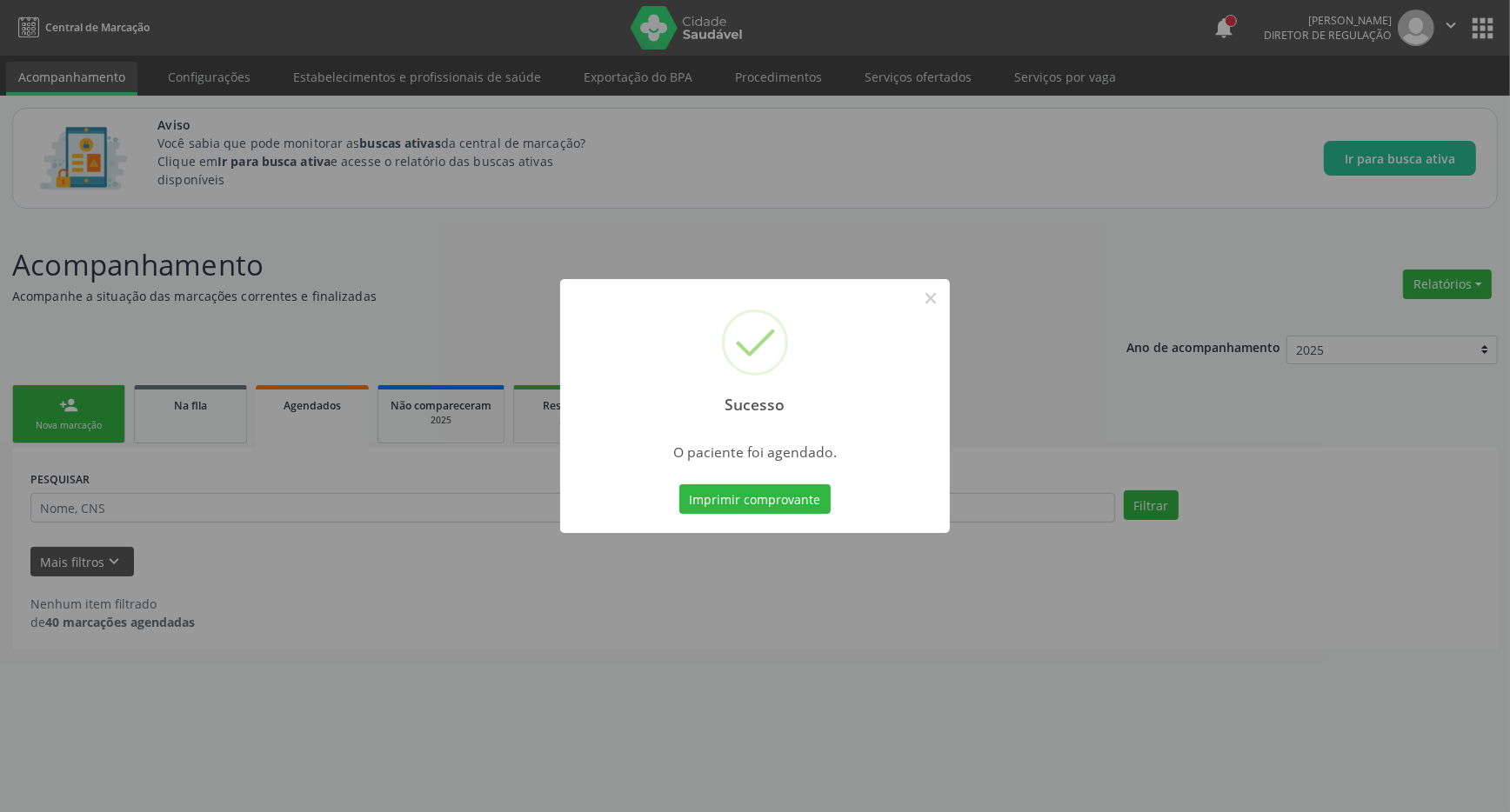
click at [781, 518] on div "Sucesso × O paciente foi agendado. Imprimir comprovante Cancel" at bounding box center [755, 406] width 390 height 254
click at [778, 509] on button "Imprimir comprovante" at bounding box center [755, 498] width 151 height 29
